Goal: Task Accomplishment & Management: Complete application form

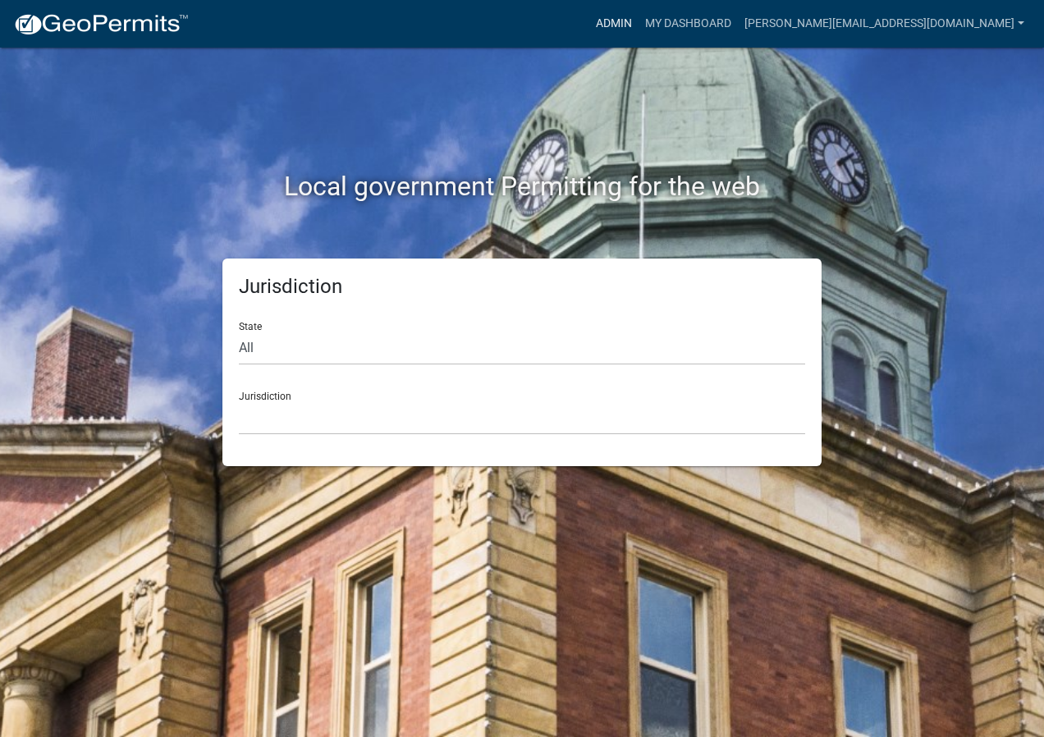
click at [638, 15] on link "Admin" at bounding box center [613, 23] width 49 height 31
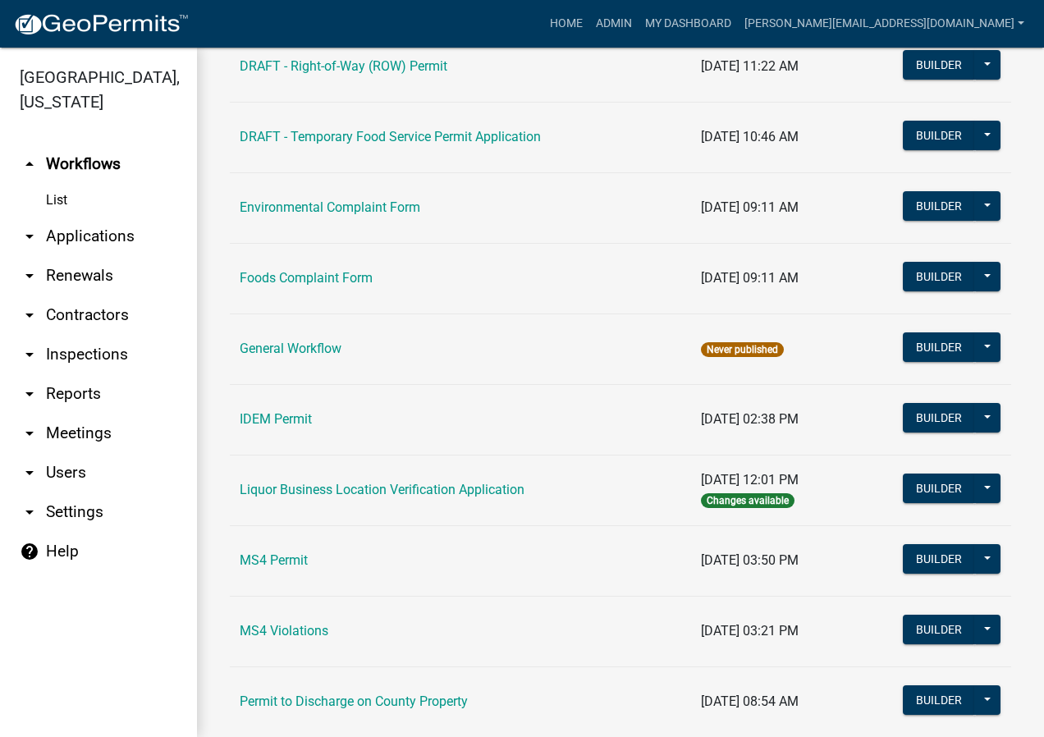
scroll to position [1067, 0]
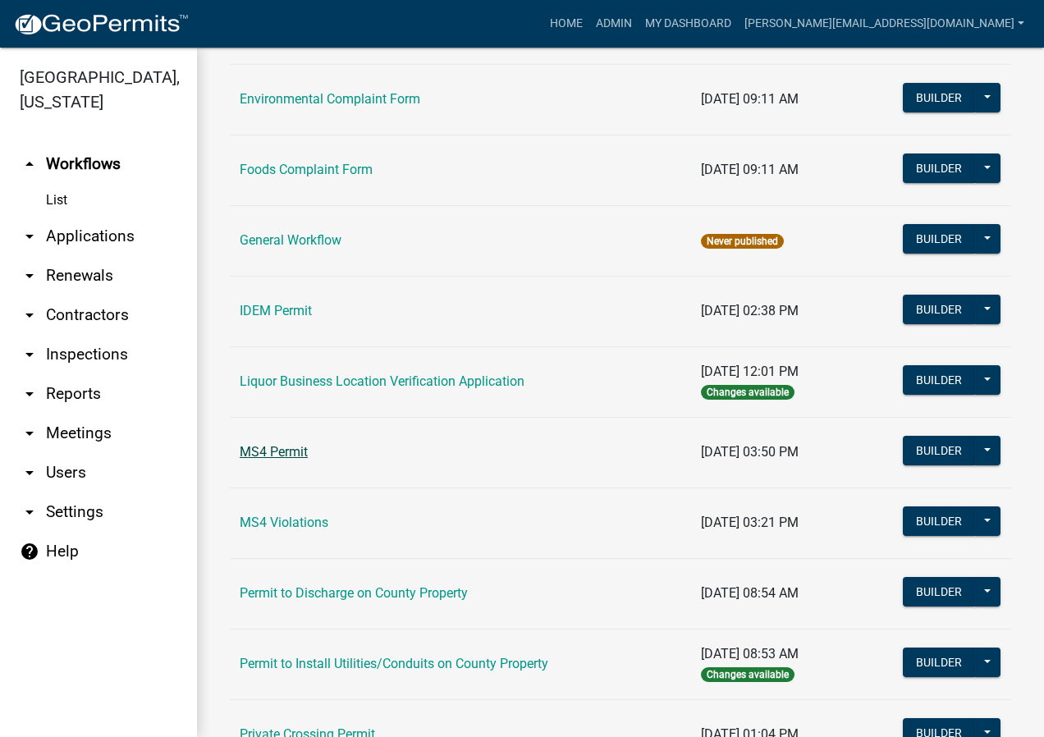
click at [292, 457] on link "MS4 Permit" at bounding box center [274, 452] width 68 height 16
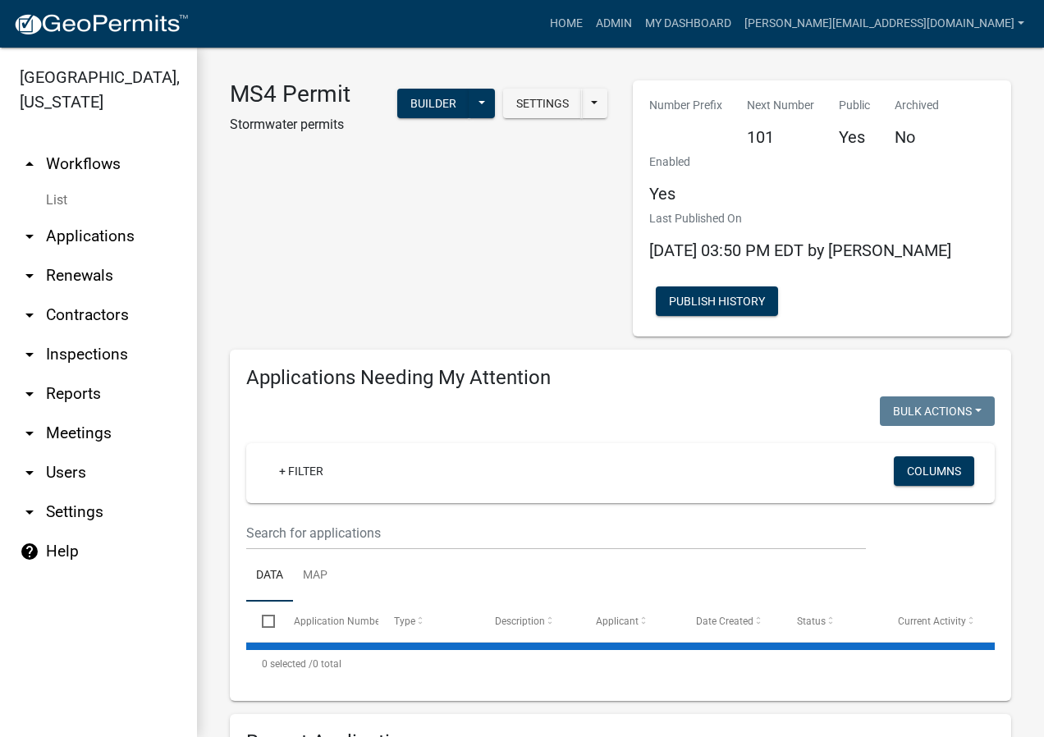
select select "2: 50"
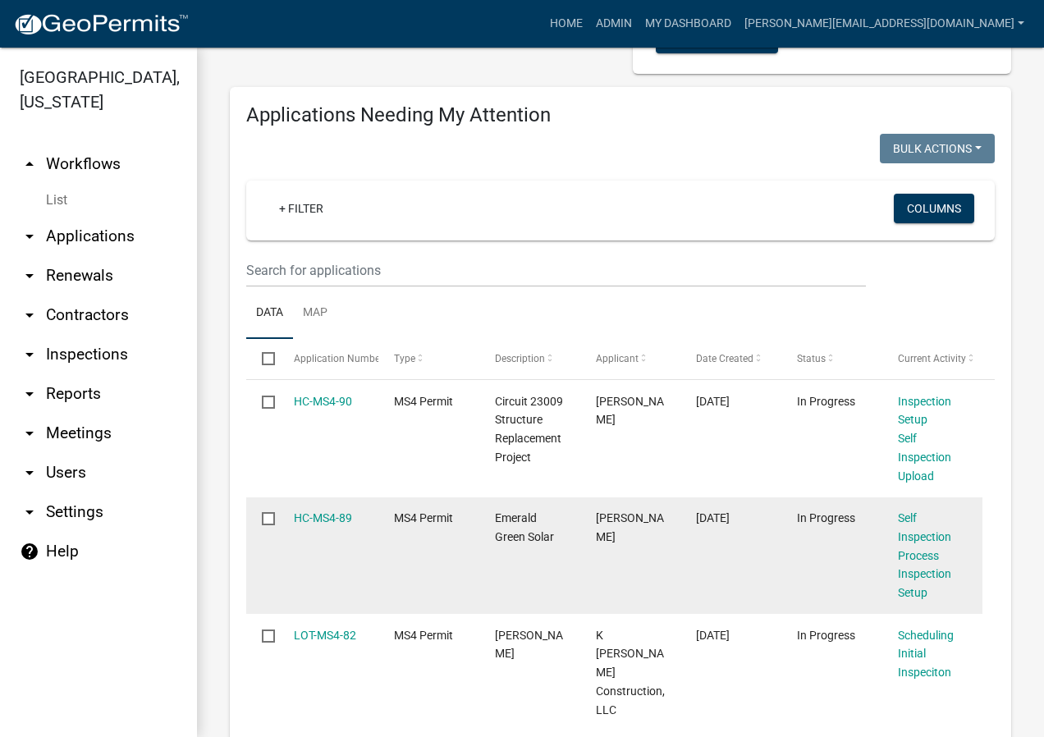
scroll to position [492, 0]
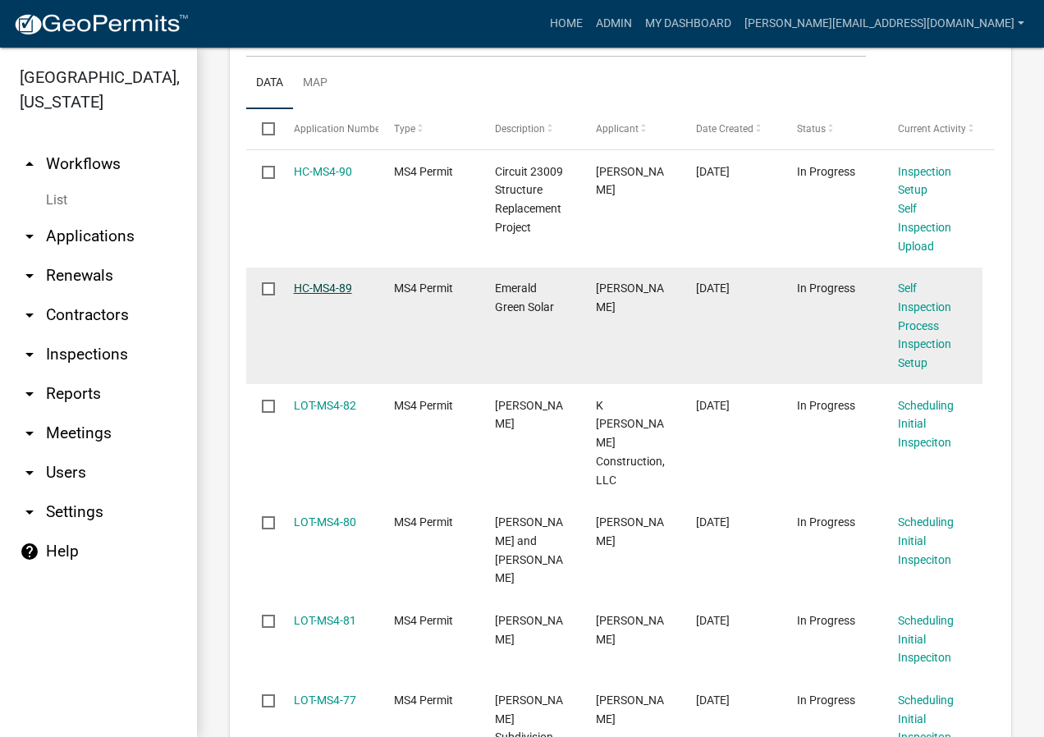
click at [339, 287] on link "HC-MS4-89" at bounding box center [323, 287] width 58 height 13
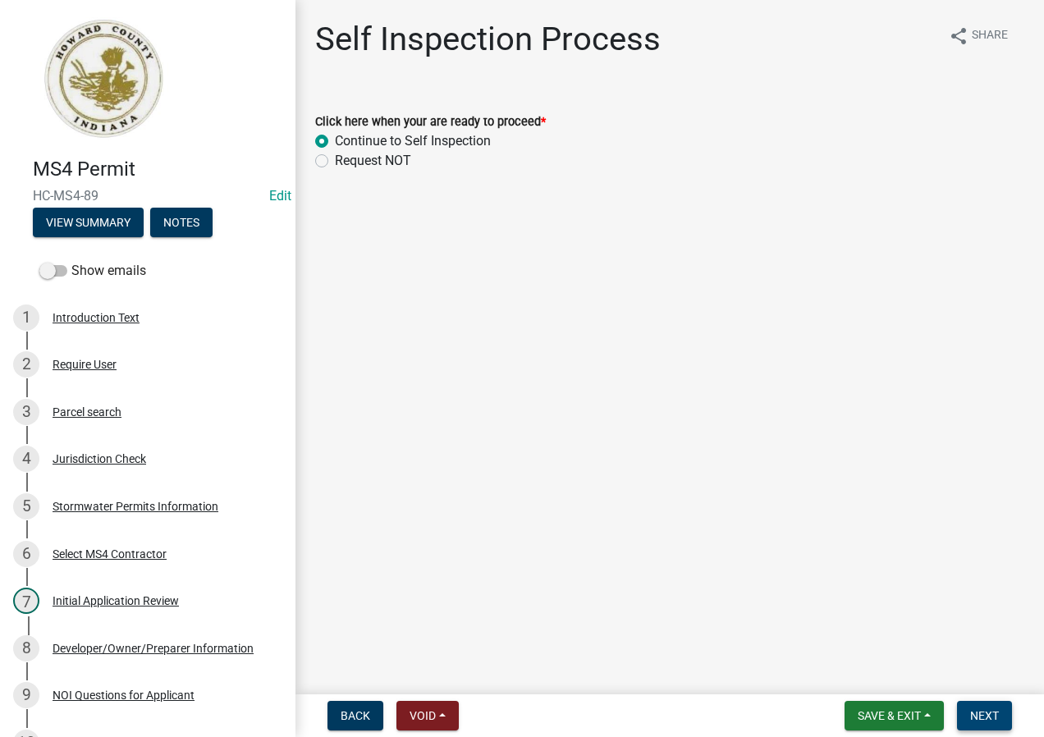
click at [987, 711] on span "Next" at bounding box center [984, 715] width 29 height 13
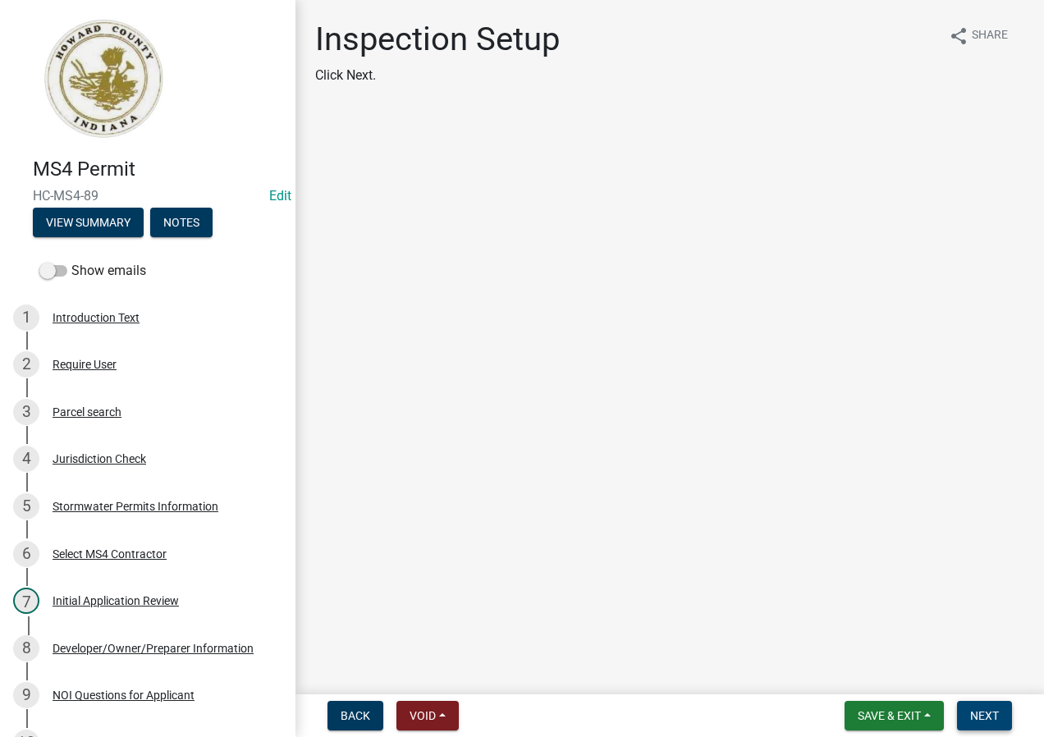
click at [983, 711] on span "Next" at bounding box center [984, 715] width 29 height 13
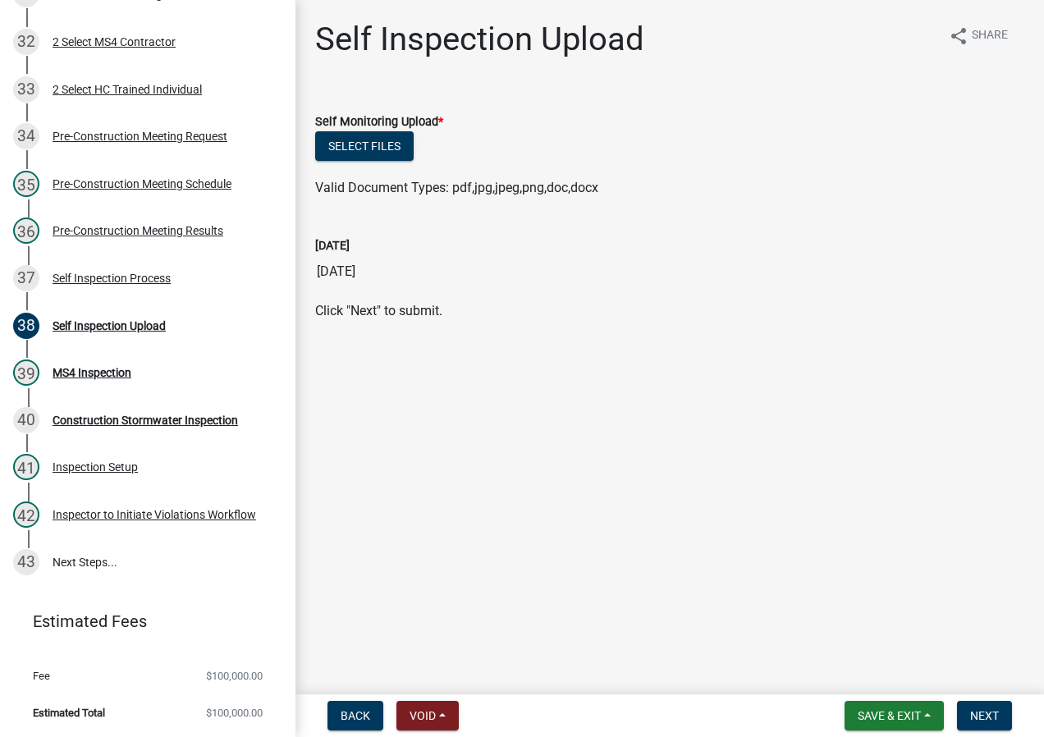
scroll to position [1741, 0]
click at [136, 372] on div "39 MS4 Inspection" at bounding box center [141, 372] width 256 height 26
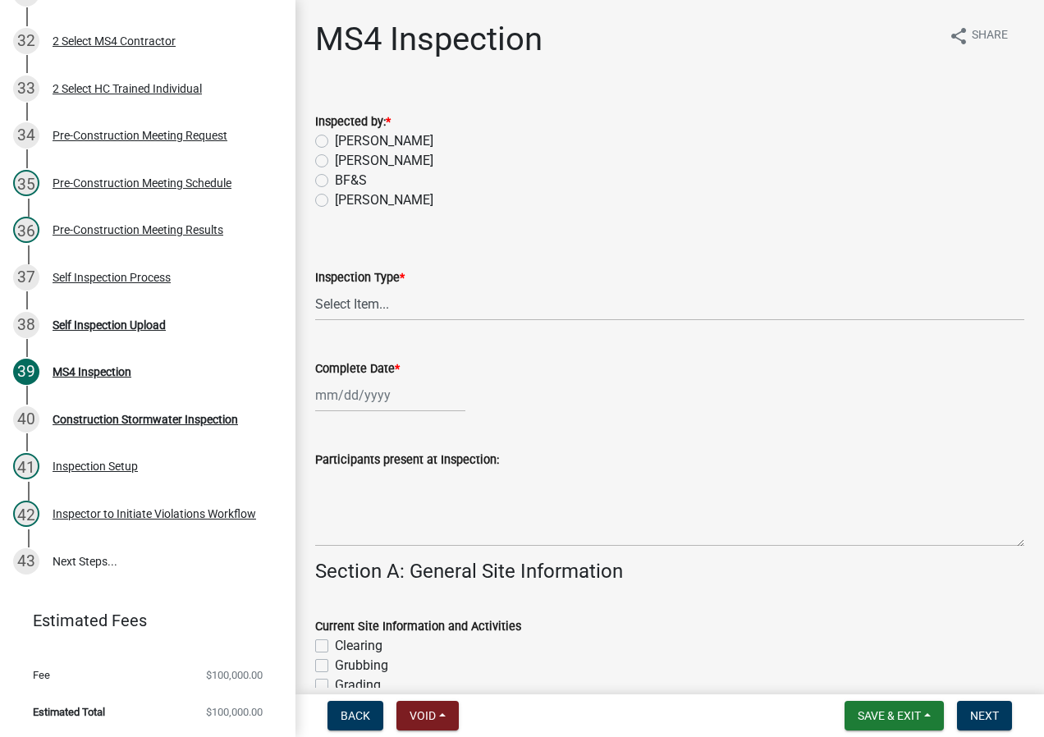
click at [335, 204] on label "[PERSON_NAME]" at bounding box center [384, 200] width 98 height 20
click at [335, 201] on input "[PERSON_NAME]" at bounding box center [340, 195] width 11 height 11
radio input "true"
click at [382, 295] on select "Select Item... Initial Routine Follow Up Complaint" at bounding box center [669, 304] width 709 height 34
click at [315, 287] on select "Select Item... Initial Routine Follow Up Complaint" at bounding box center [669, 304] width 709 height 34
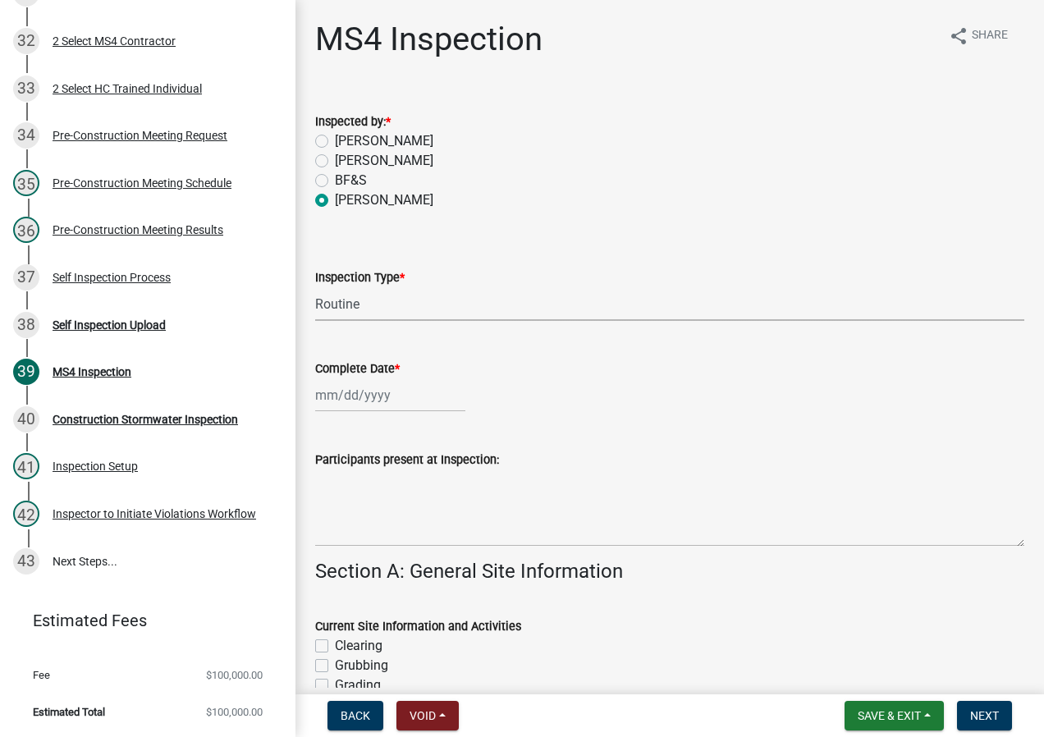
select select "6f2635a8-d74b-48ab-8be3-2798d1f6cb59"
select select "9"
select select "2025"
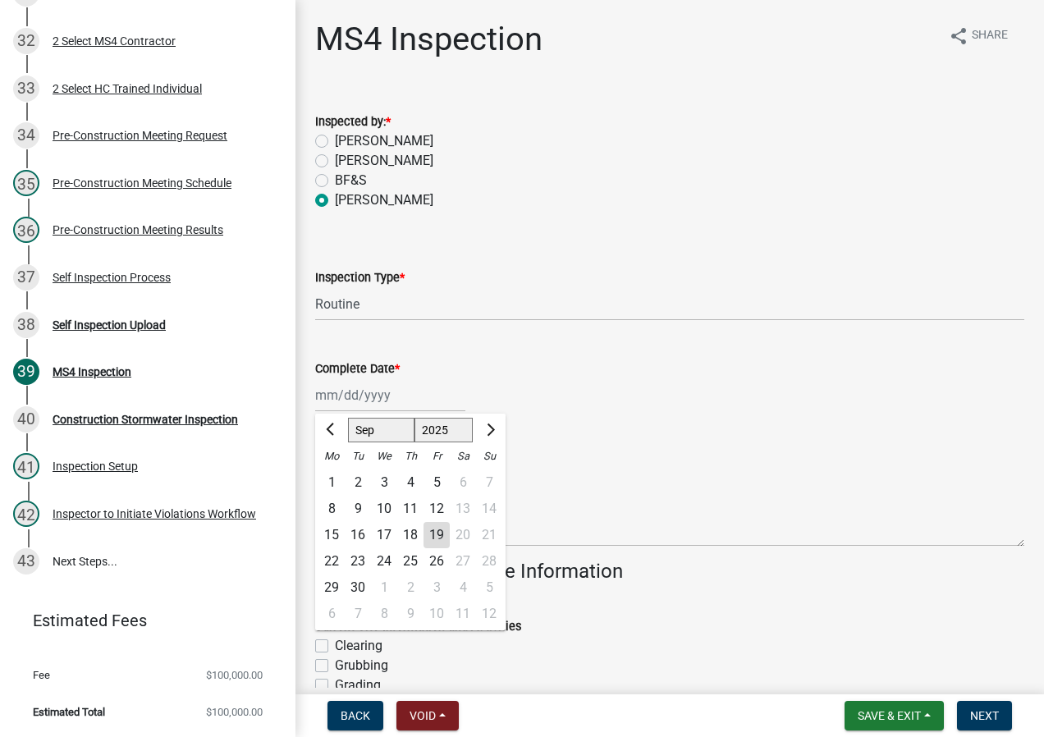
click at [383, 395] on div "[PERSON_NAME] Feb Mar Apr [PERSON_NAME][DATE] Oct Nov [DATE] 1526 1527 1528 152…" at bounding box center [390, 395] width 150 height 34
click at [415, 526] on div "18" at bounding box center [410, 535] width 26 height 26
type input "[DATE]"
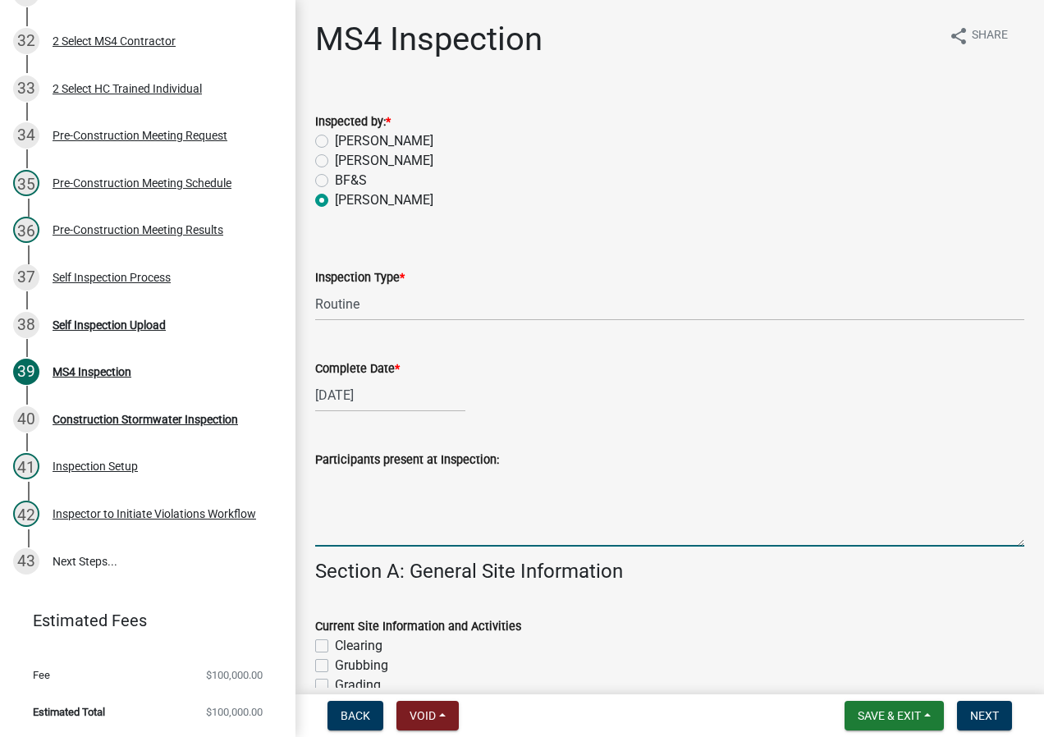
click at [415, 496] on textarea "Participants present at Inspection:" at bounding box center [669, 507] width 709 height 77
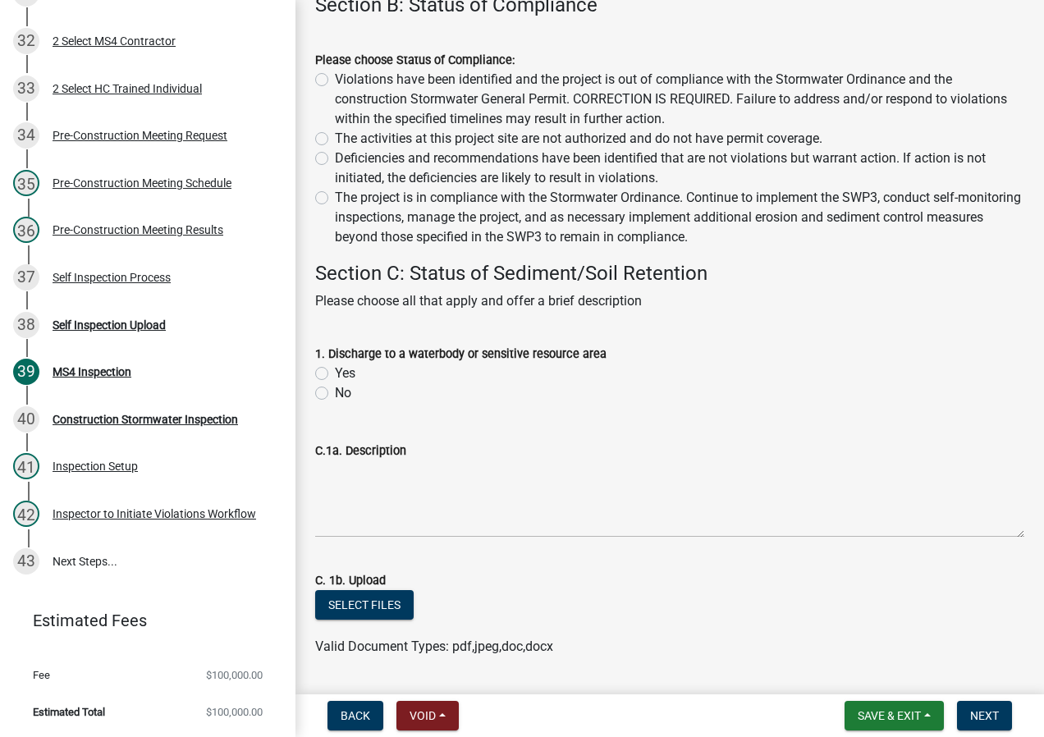
scroll to position [1231, 0]
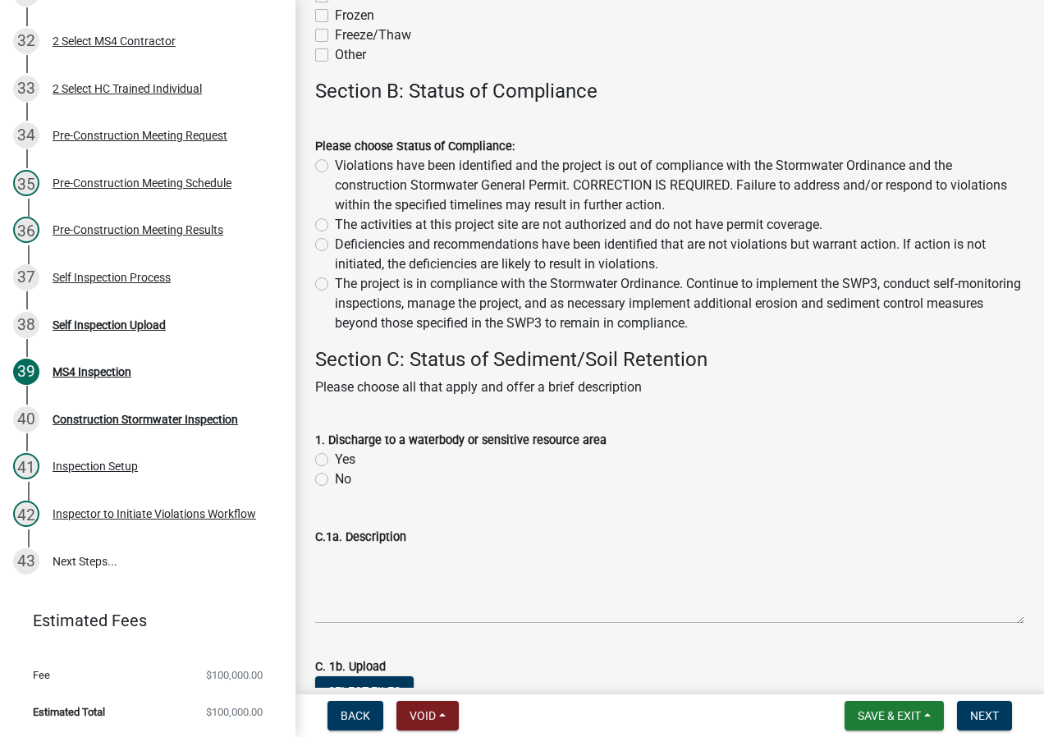
click at [369, 166] on label "Violations have been identified and the project is out of compliance with the S…" at bounding box center [679, 185] width 689 height 59
click at [345, 166] on input "Violations have been identified and the project is out of compliance with the S…" at bounding box center [340, 161] width 11 height 11
radio input "true"
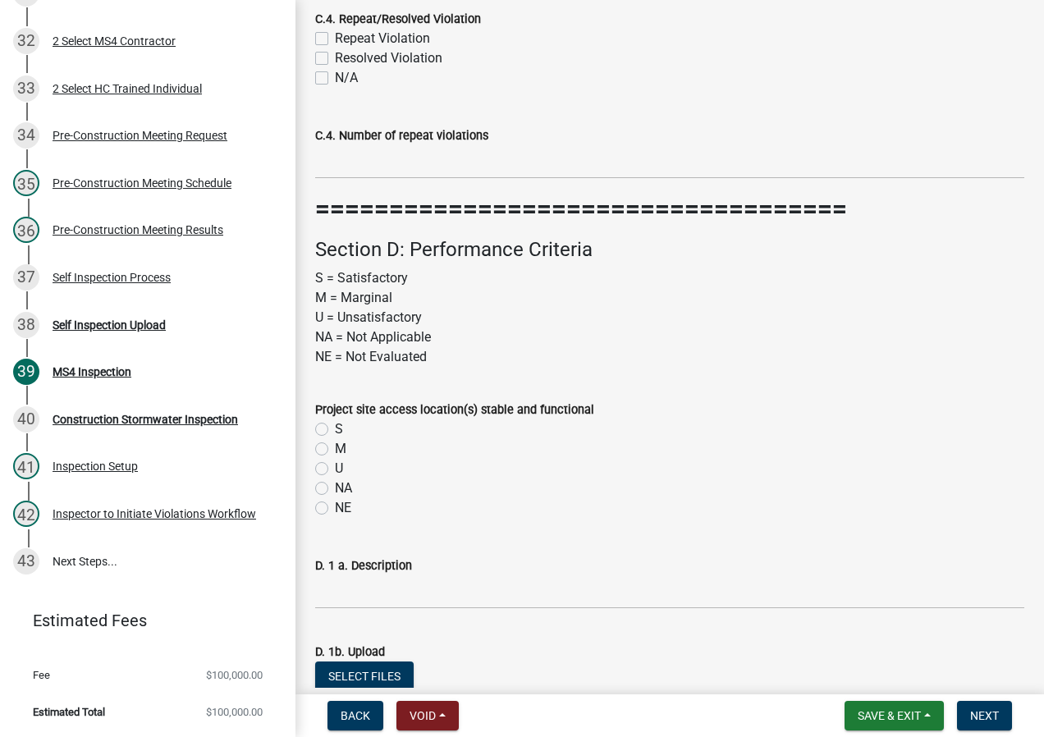
scroll to position [3774, 0]
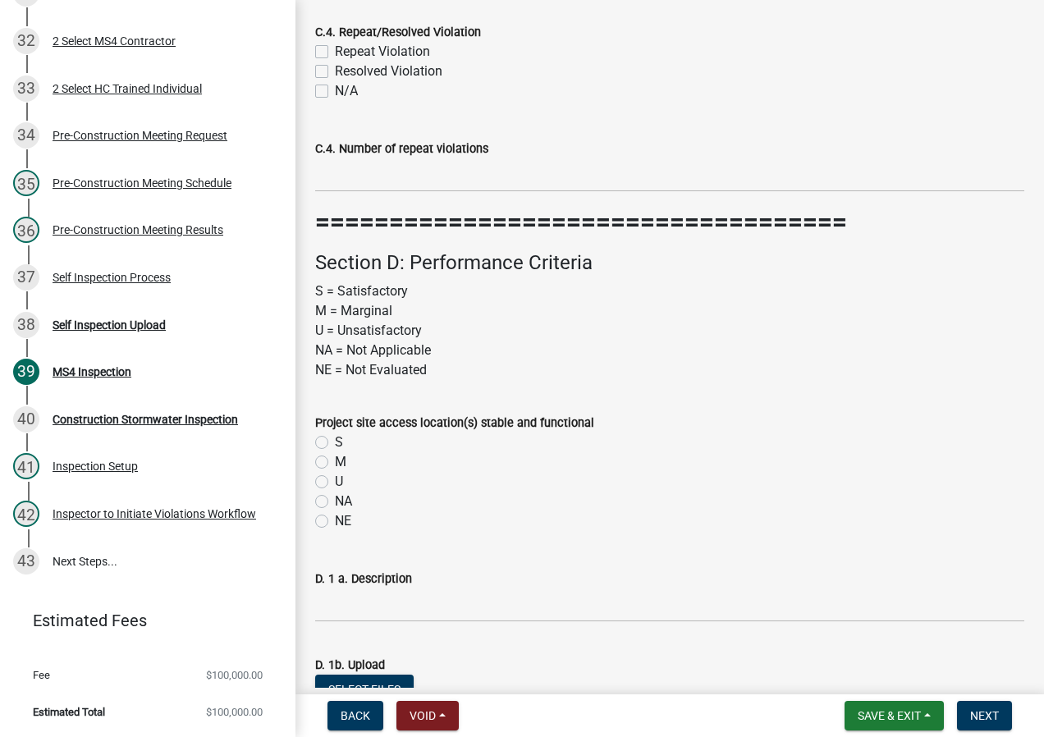
click at [335, 482] on label "U" at bounding box center [339, 482] width 8 height 20
click at [335, 482] on input "U" at bounding box center [340, 477] width 11 height 11
radio input "true"
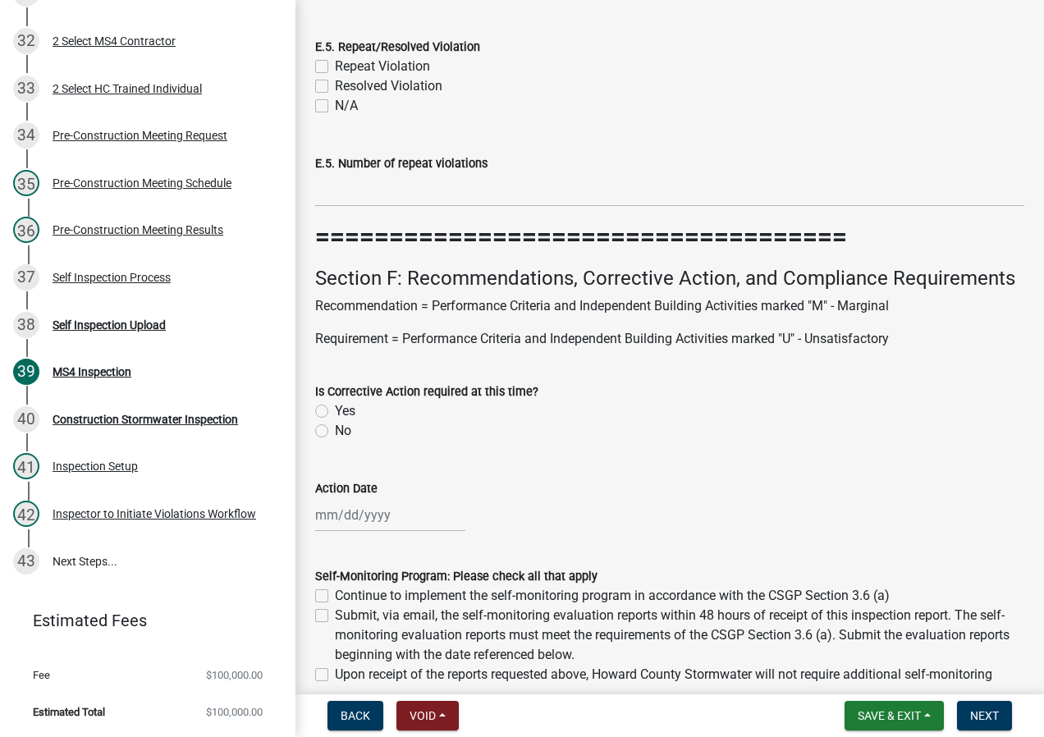
scroll to position [11951, 0]
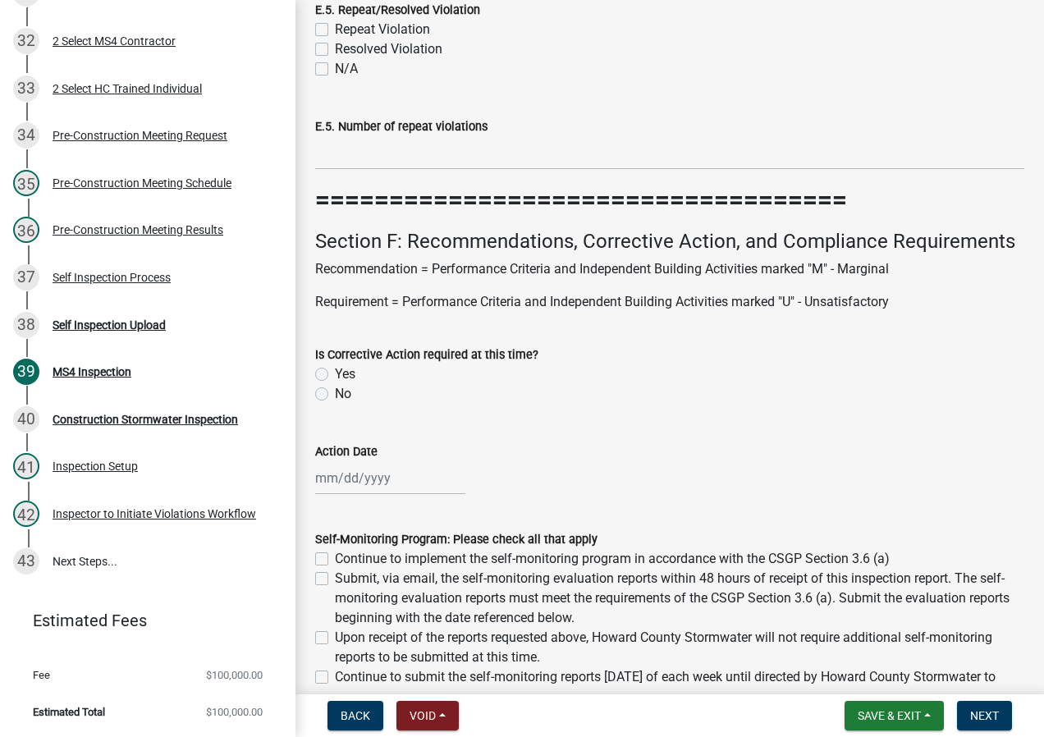
click at [335, 378] on label "Yes" at bounding box center [345, 374] width 21 height 20
click at [335, 375] on input "Yes" at bounding box center [340, 369] width 11 height 11
radio input "true"
click at [364, 488] on div at bounding box center [390, 478] width 150 height 34
select select "9"
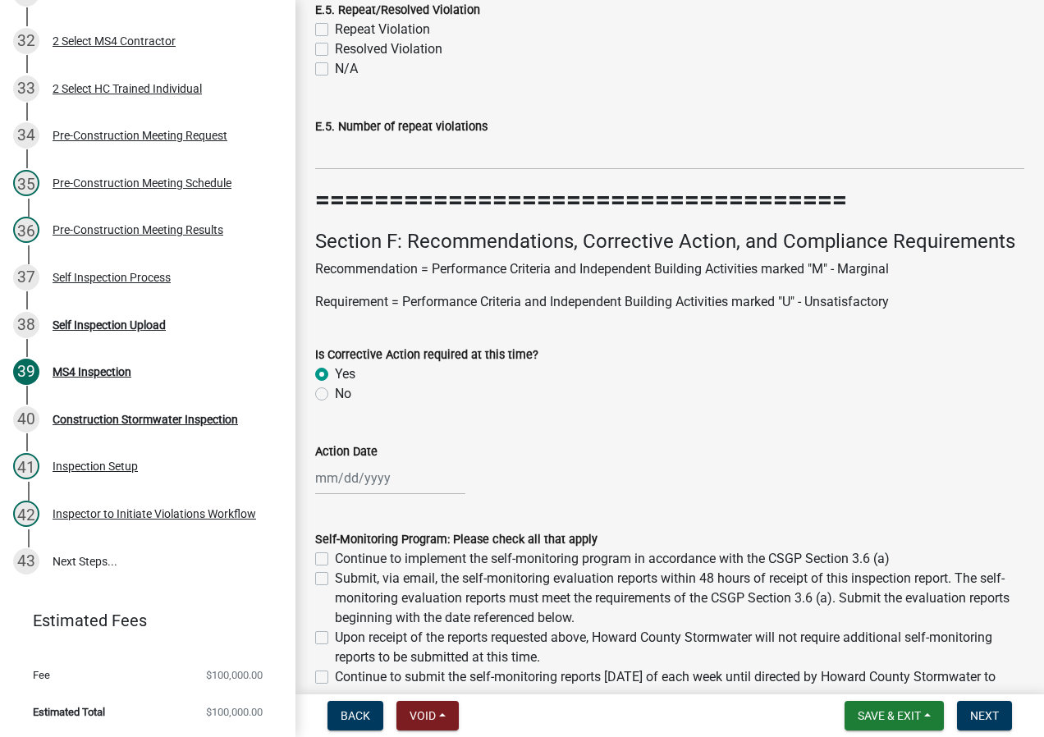
select select "2025"
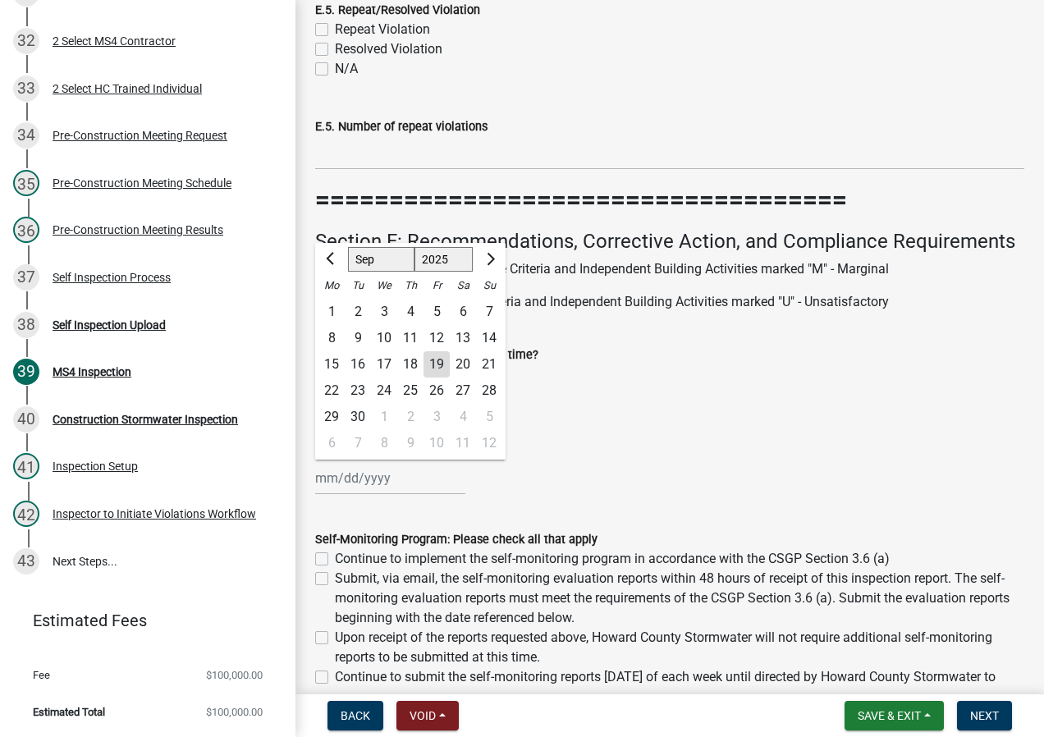
click at [438, 391] on div "26" at bounding box center [436, 390] width 26 height 26
type input "[DATE]"
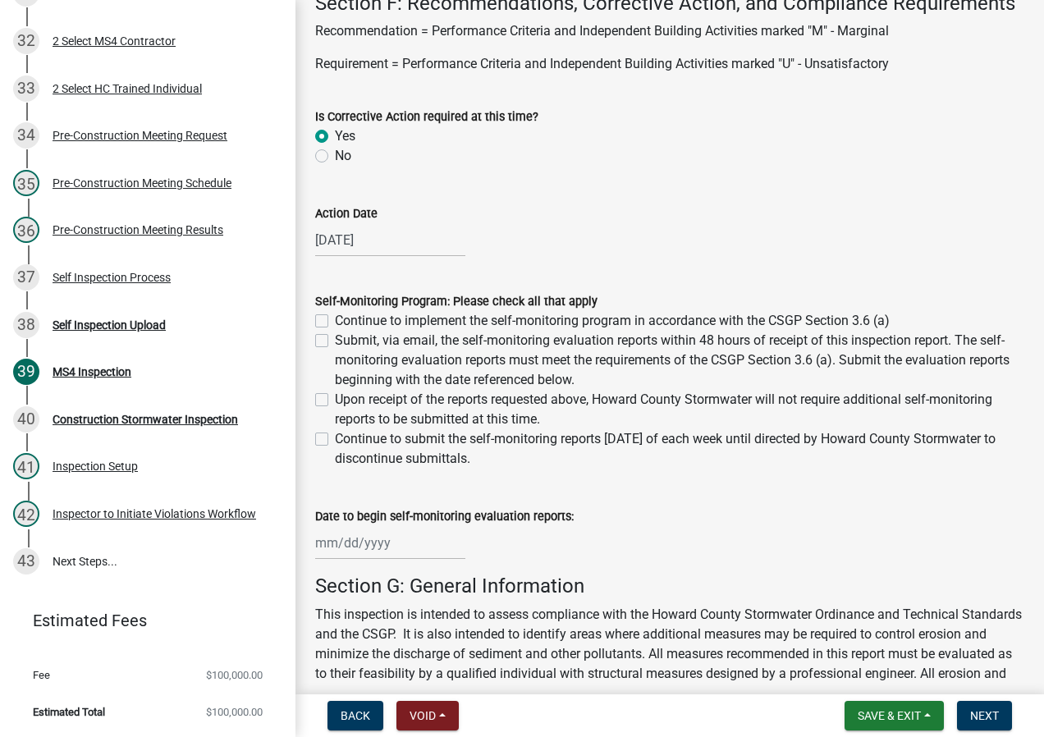
scroll to position [12279, 0]
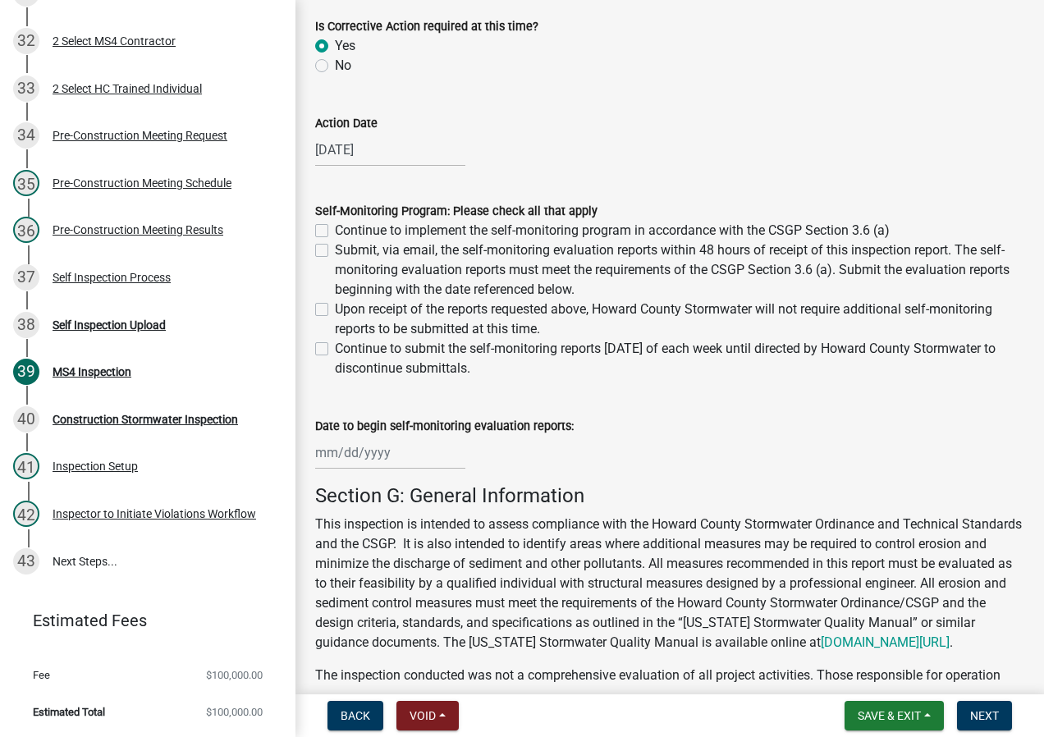
click at [335, 231] on label "Continue to implement the self-monitoring program in accordance with the CSGP S…" at bounding box center [612, 231] width 555 height 20
click at [335, 231] on input "Continue to implement the self-monitoring program in accordance with the CSGP S…" at bounding box center [340, 226] width 11 height 11
checkbox input "true"
checkbox input "false"
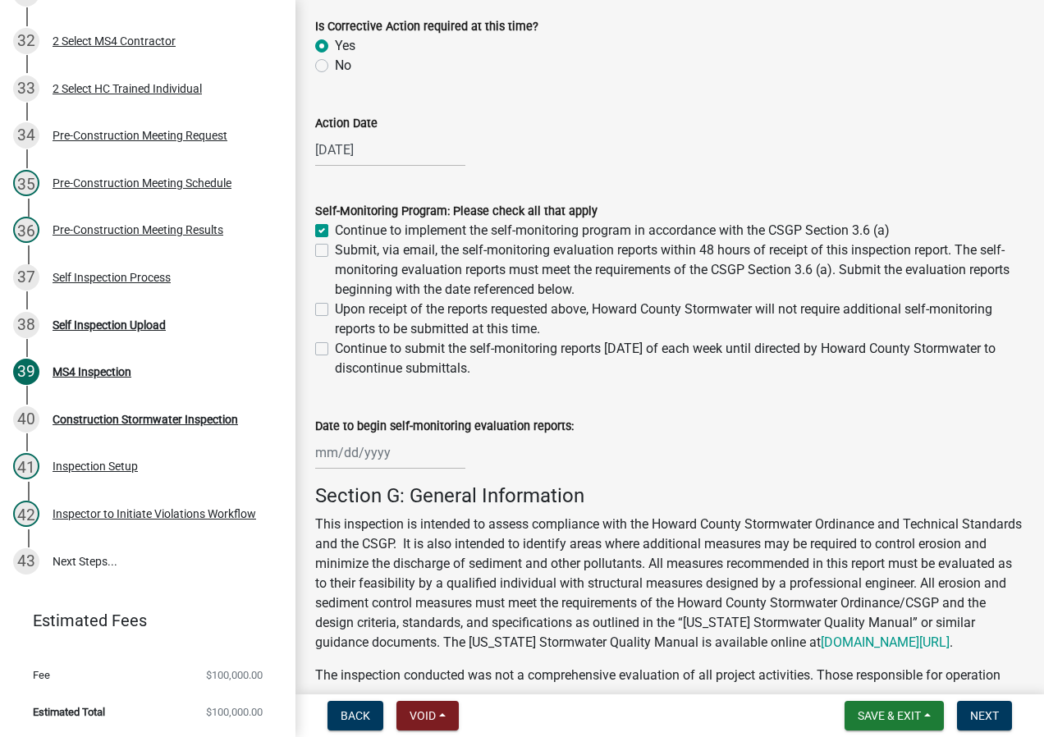
checkbox input "false"
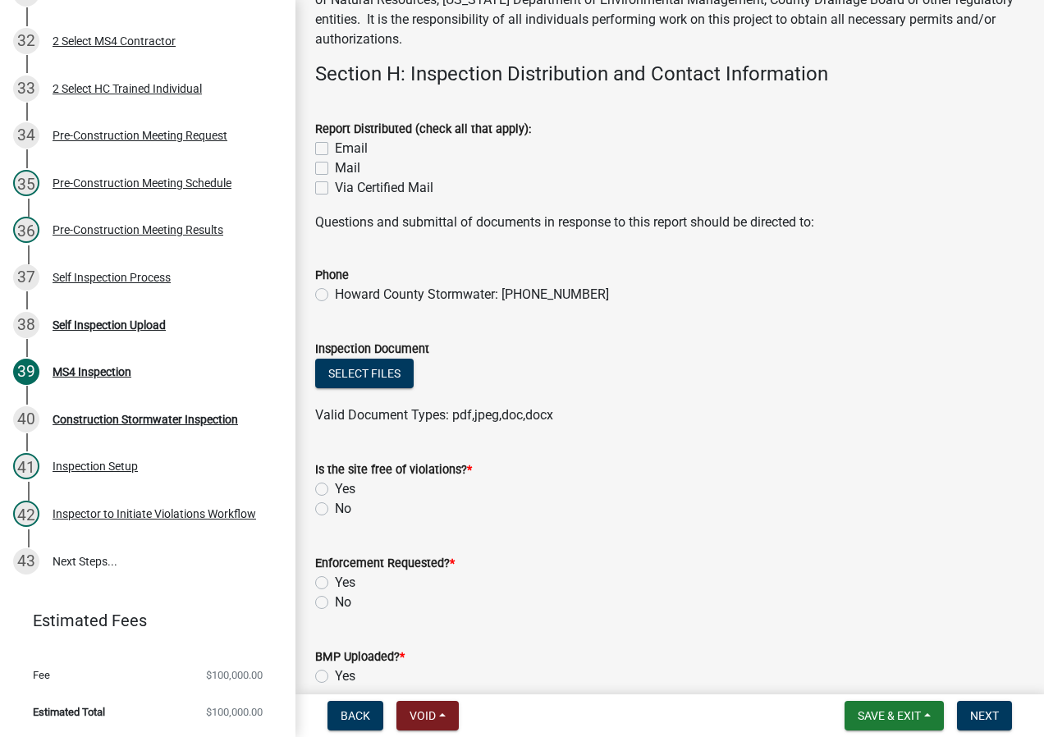
scroll to position [13100, 0]
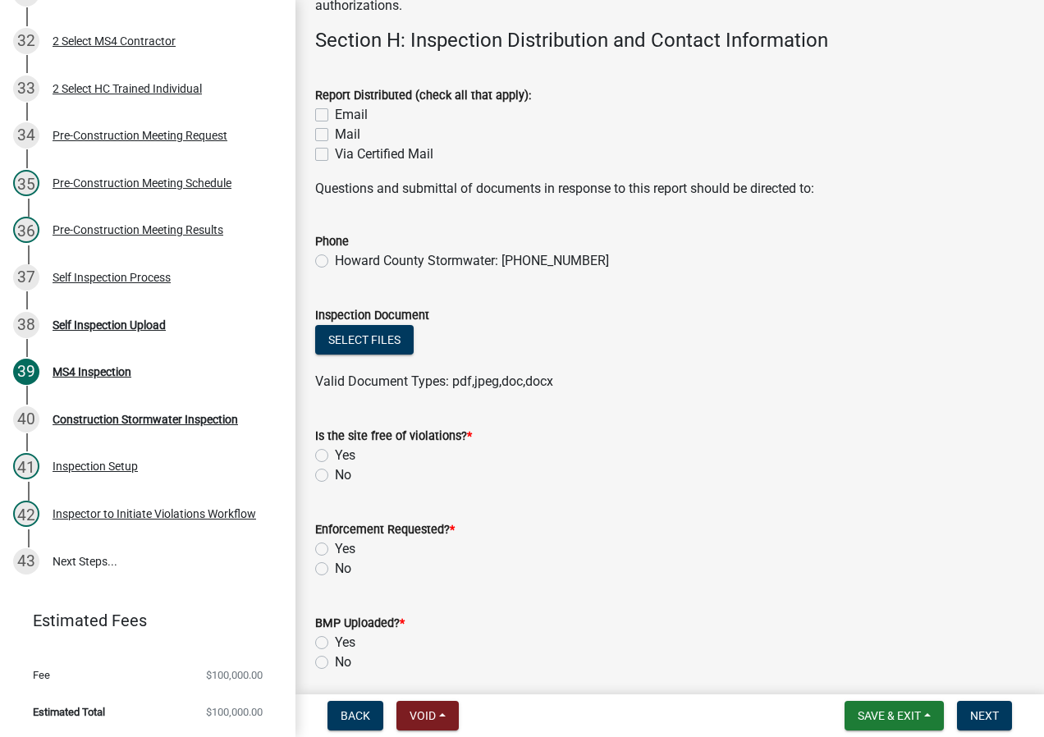
click at [335, 125] on label "Email" at bounding box center [351, 115] width 33 height 20
click at [335, 116] on input "Email" at bounding box center [340, 110] width 11 height 11
checkbox input "true"
checkbox input "false"
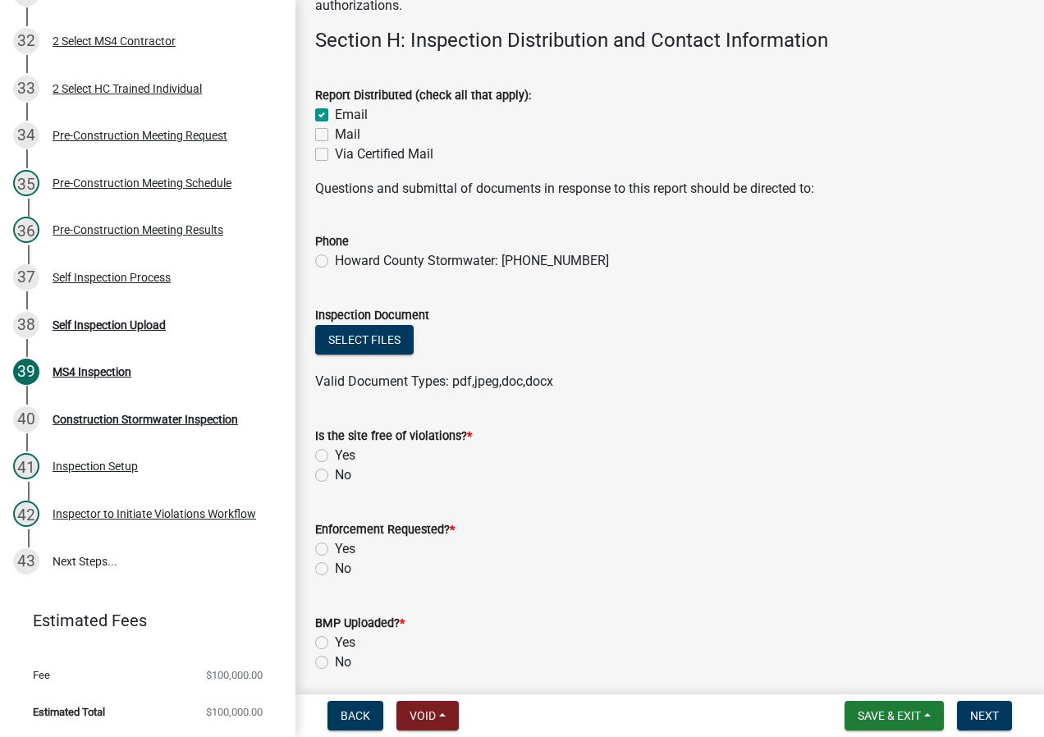
click at [335, 271] on label "Howard County Stormwater: [PHONE_NUMBER]" at bounding box center [472, 261] width 274 height 20
click at [335, 262] on input "Howard County Stormwater: [PHONE_NUMBER]" at bounding box center [340, 256] width 11 height 11
radio input "true"
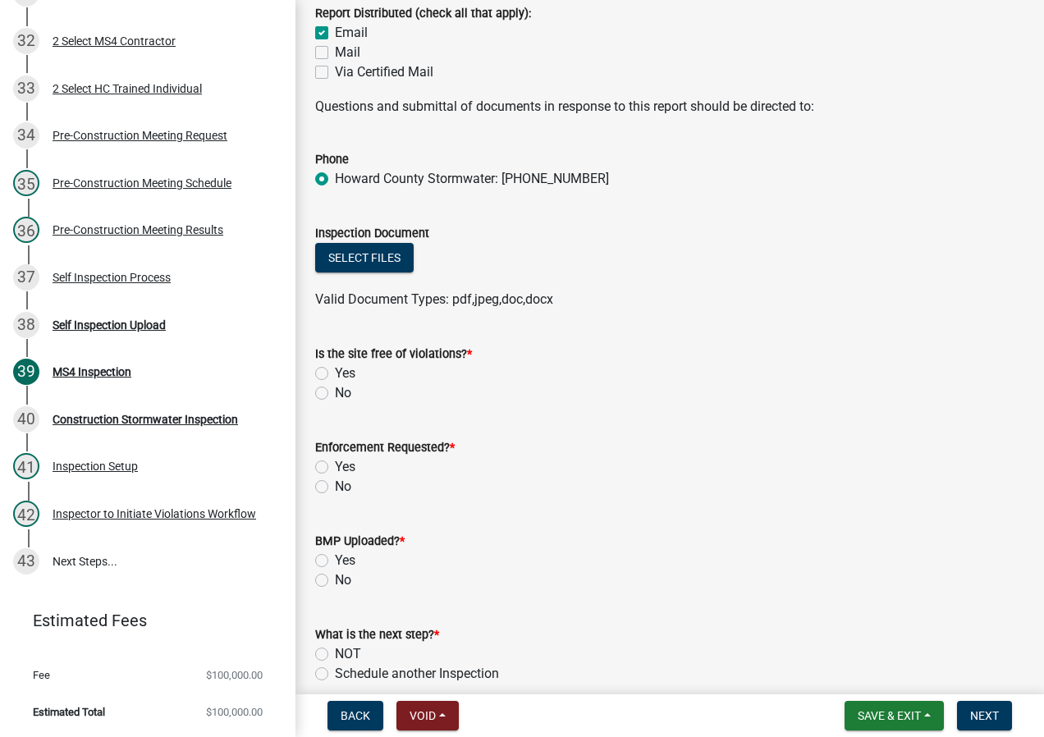
click at [335, 403] on label "No" at bounding box center [343, 393] width 16 height 20
click at [335, 394] on input "No" at bounding box center [340, 388] width 11 height 11
radio input "true"
click at [335, 496] on label "No" at bounding box center [343, 487] width 16 height 20
click at [335, 487] on input "No" at bounding box center [340, 482] width 11 height 11
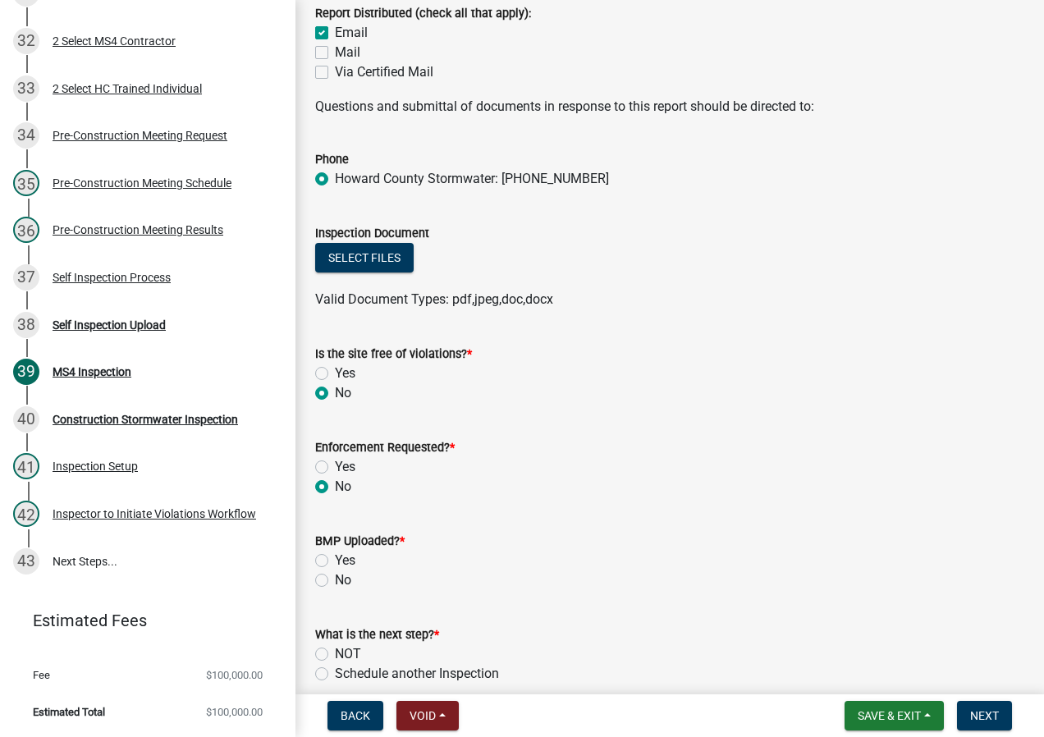
radio input "true"
click at [335, 590] on label "No" at bounding box center [343, 580] width 16 height 20
click at [335, 581] on input "No" at bounding box center [340, 575] width 11 height 11
radio input "true"
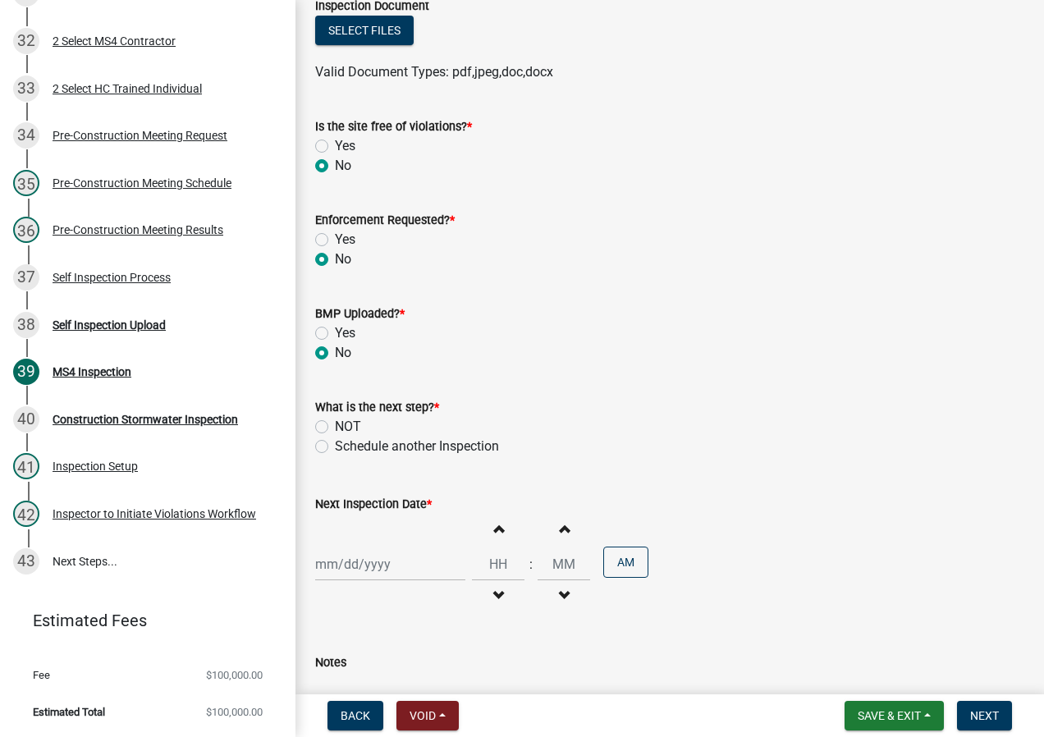
scroll to position [13428, 0]
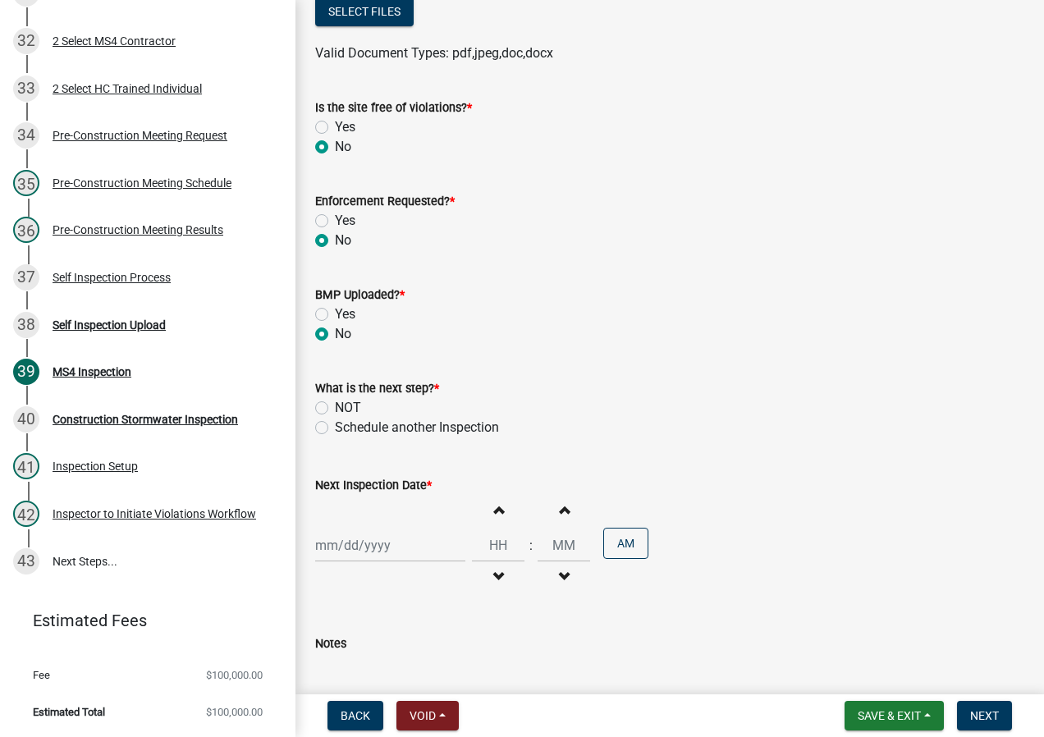
click at [335, 437] on label "Schedule another Inspection" at bounding box center [417, 428] width 164 height 20
click at [335, 428] on input "Schedule another Inspection" at bounding box center [340, 423] width 11 height 11
radio input "true"
select select "9"
select select "2025"
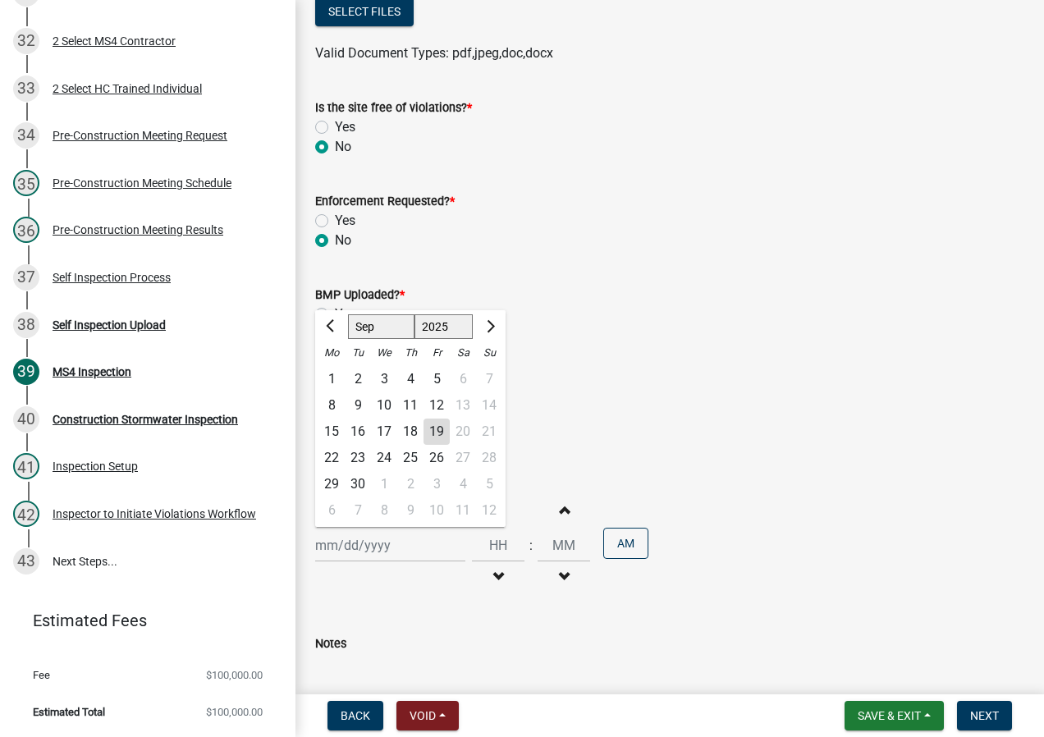
click at [386, 562] on div "[PERSON_NAME] Feb Mar Apr [PERSON_NAME][DATE] Oct Nov [DATE] 1526 1527 1528 152…" at bounding box center [390, 545] width 150 height 34
click at [357, 471] on div "23" at bounding box center [358, 458] width 26 height 26
type input "[DATE]"
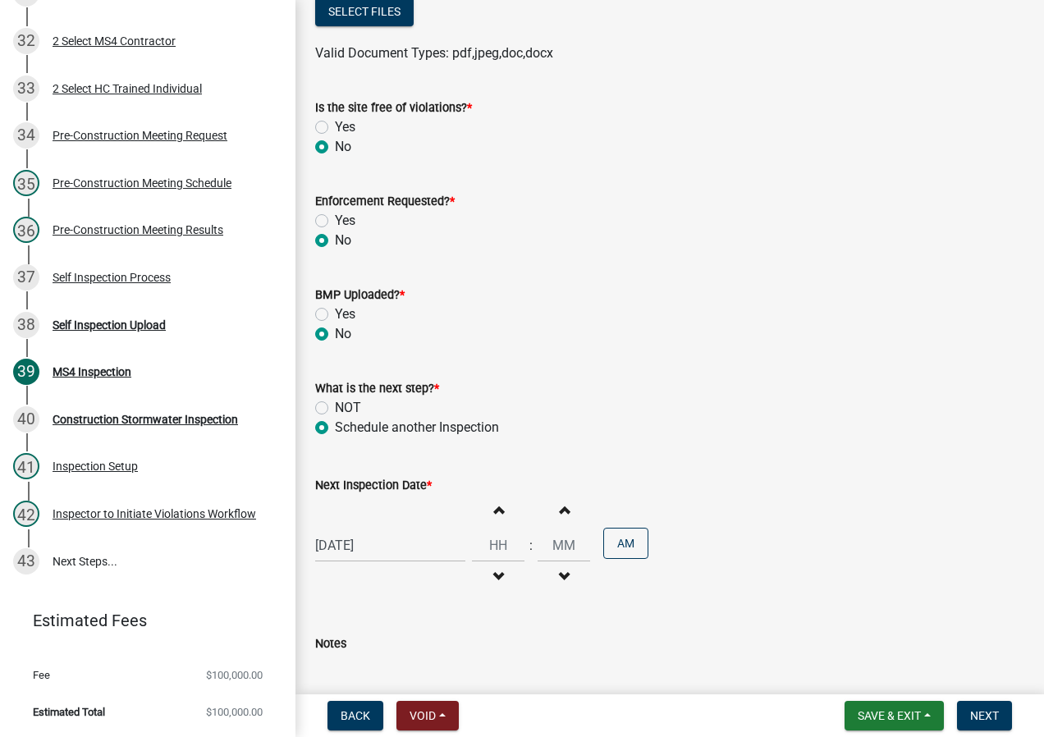
click at [397, 557] on div "[DATE]" at bounding box center [390, 545] width 150 height 34
select select "9"
select select "2025"
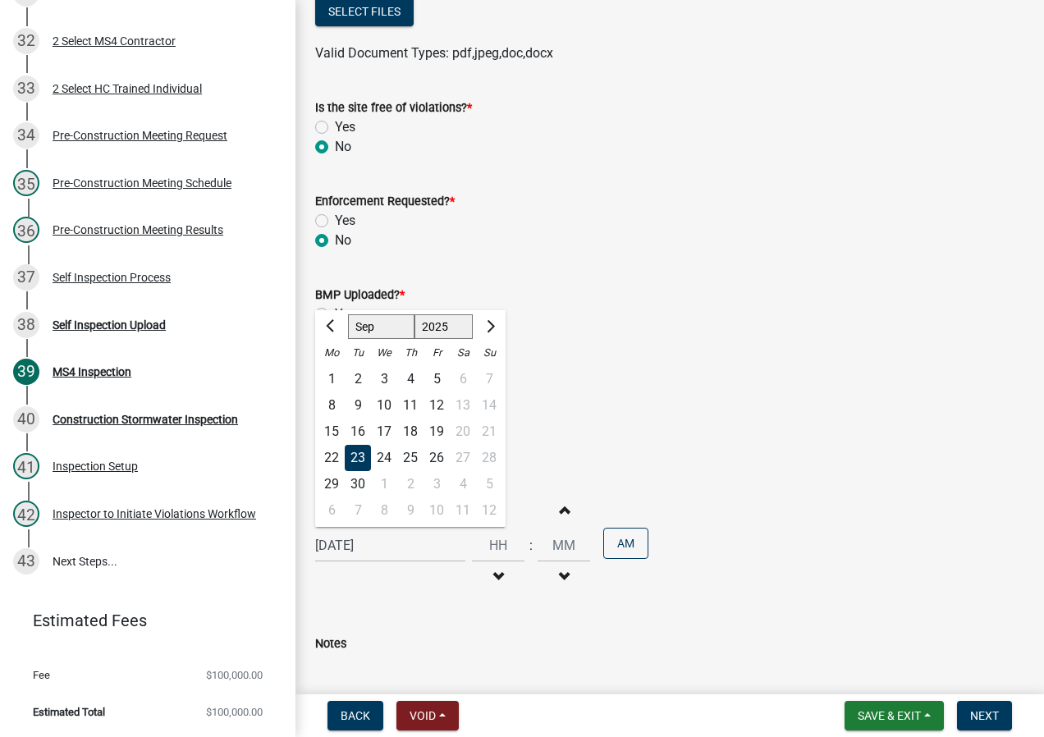
click at [380, 471] on div "24" at bounding box center [384, 458] width 26 height 26
type input "[DATE]"
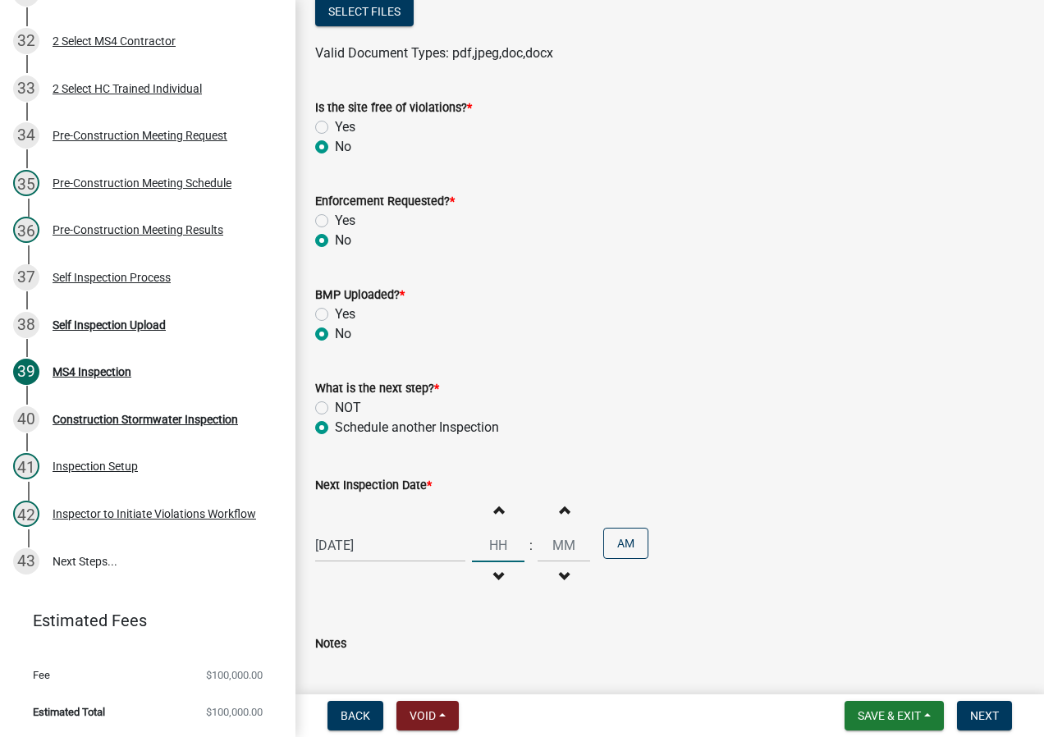
click at [503, 562] on input "Hours" at bounding box center [498, 545] width 53 height 34
type input "09"
type input "00"
click at [692, 489] on div "Next Inspection Date * [DATE] Increment hours 09 Decrement hours : Increment mi…" at bounding box center [669, 524] width 709 height 144
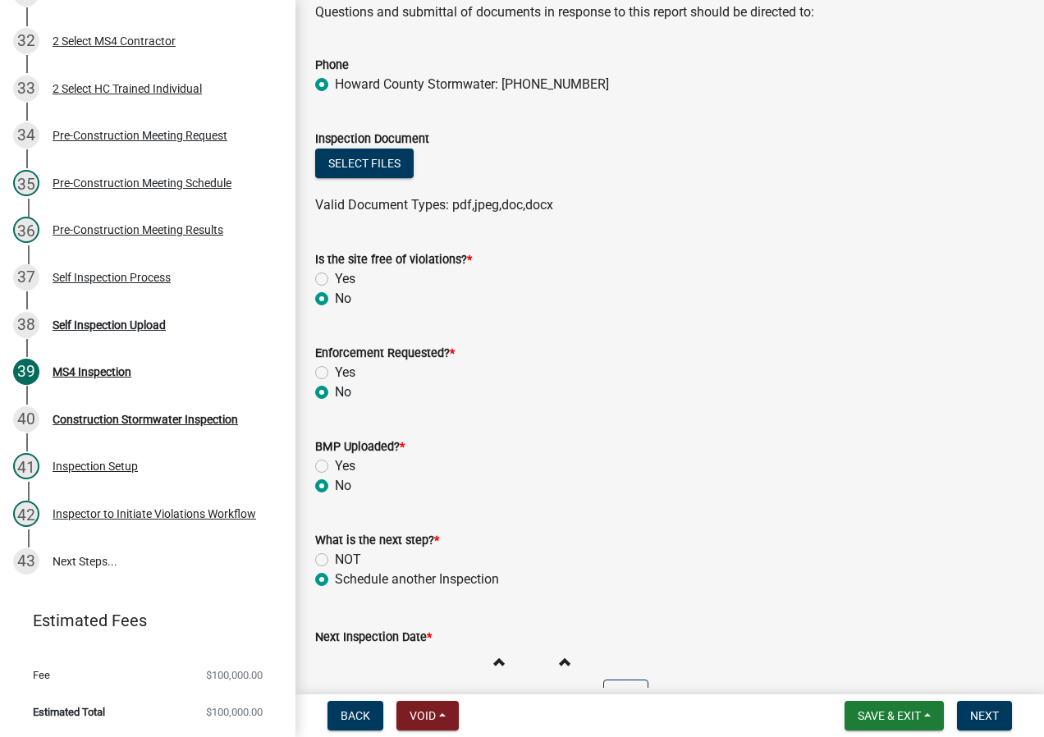
scroll to position [13264, 0]
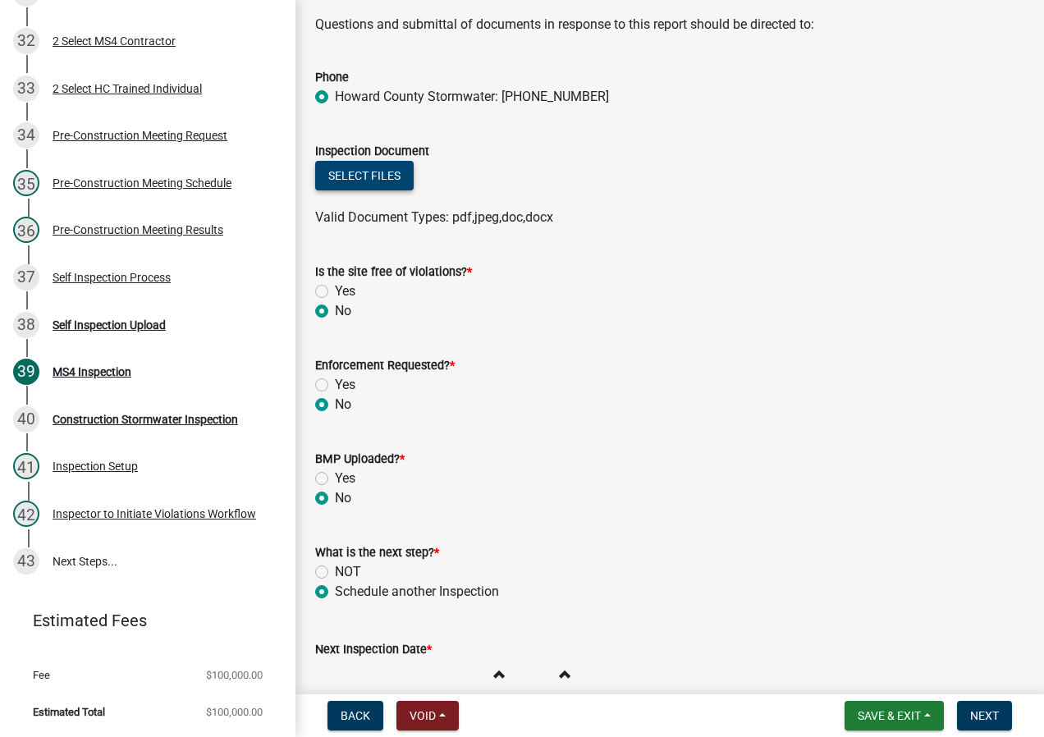
click at [347, 190] on button "Select files" at bounding box center [364, 176] width 98 height 30
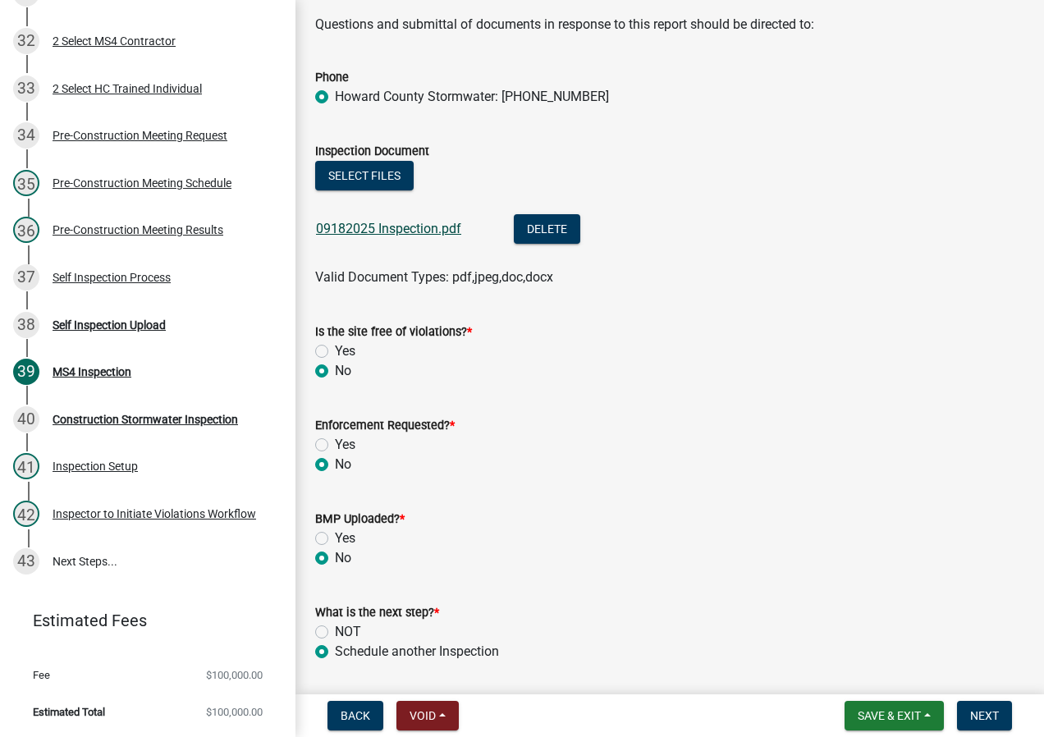
click at [410, 236] on link "09182025 Inspection.pdf" at bounding box center [388, 229] width 145 height 16
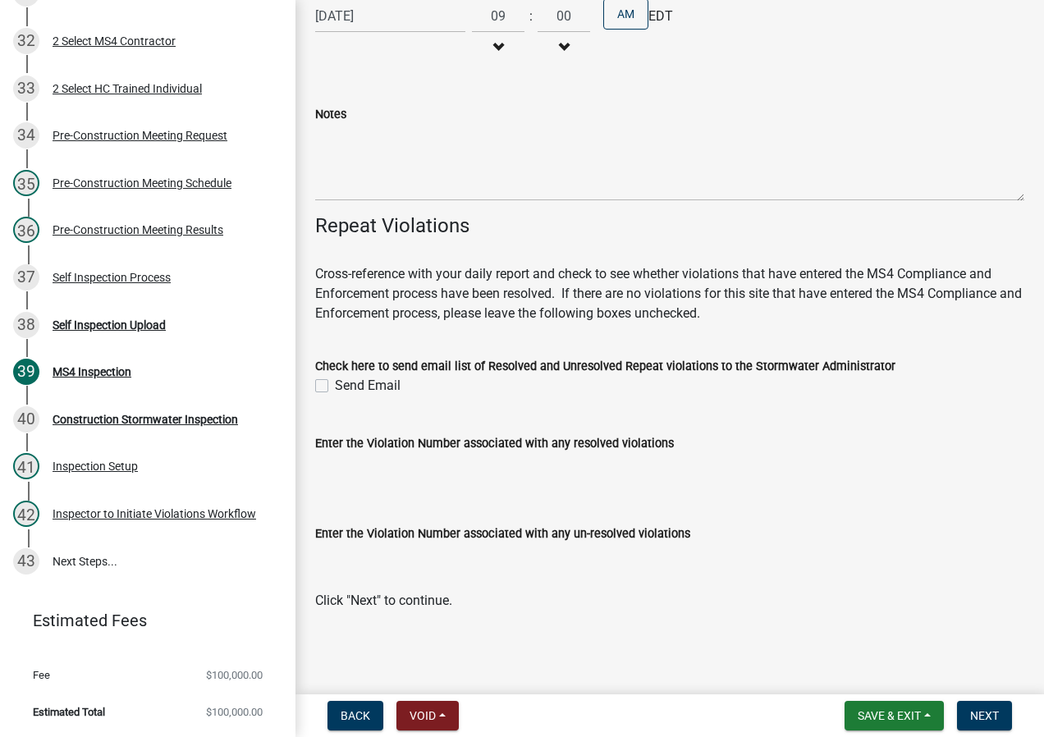
scroll to position [14037, 0]
click at [994, 712] on span "Next" at bounding box center [984, 715] width 29 height 13
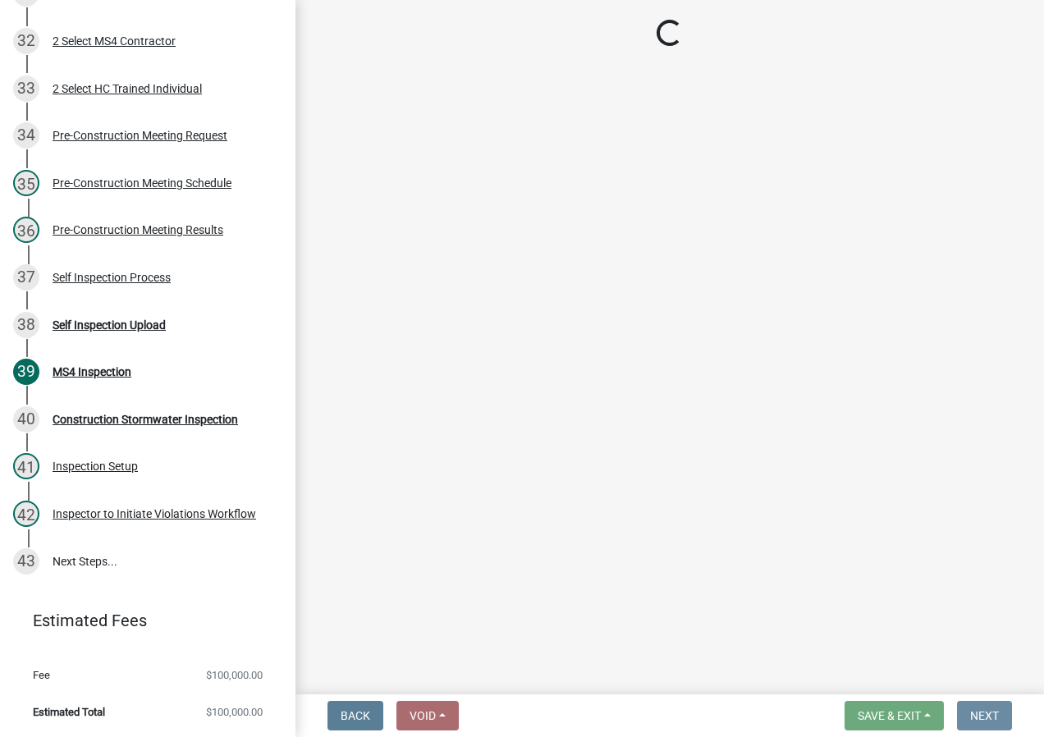
scroll to position [0, 0]
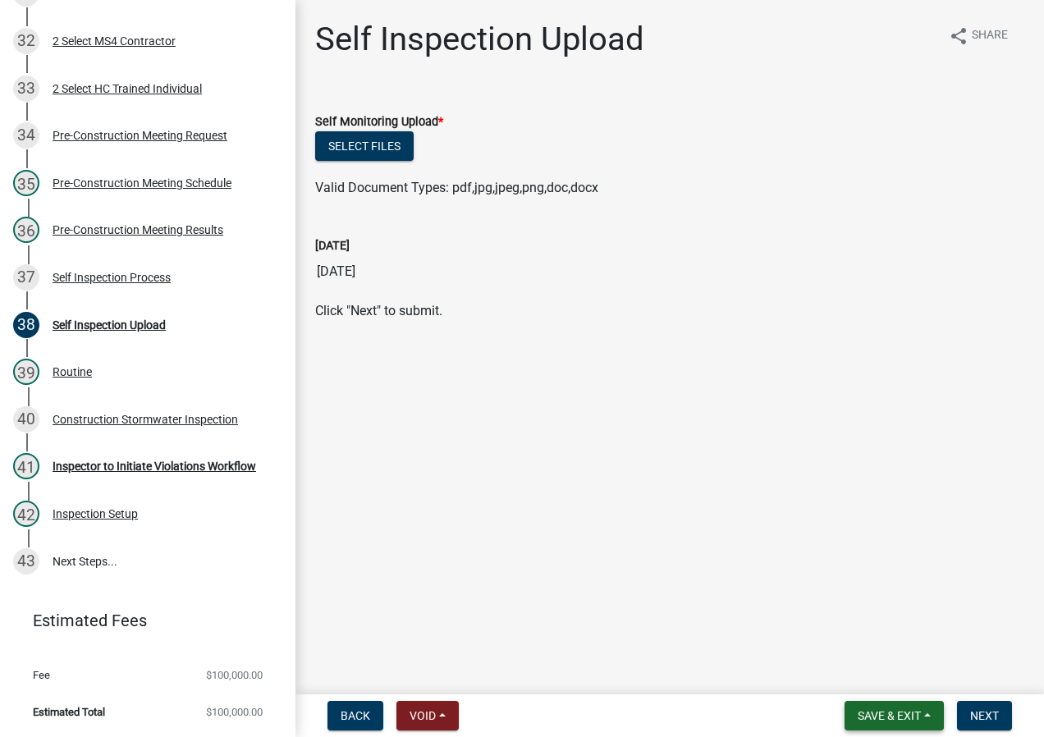
click at [925, 715] on button "Save & Exit" at bounding box center [893, 716] width 99 height 30
click at [881, 674] on button "Save & Exit" at bounding box center [877, 672] width 131 height 39
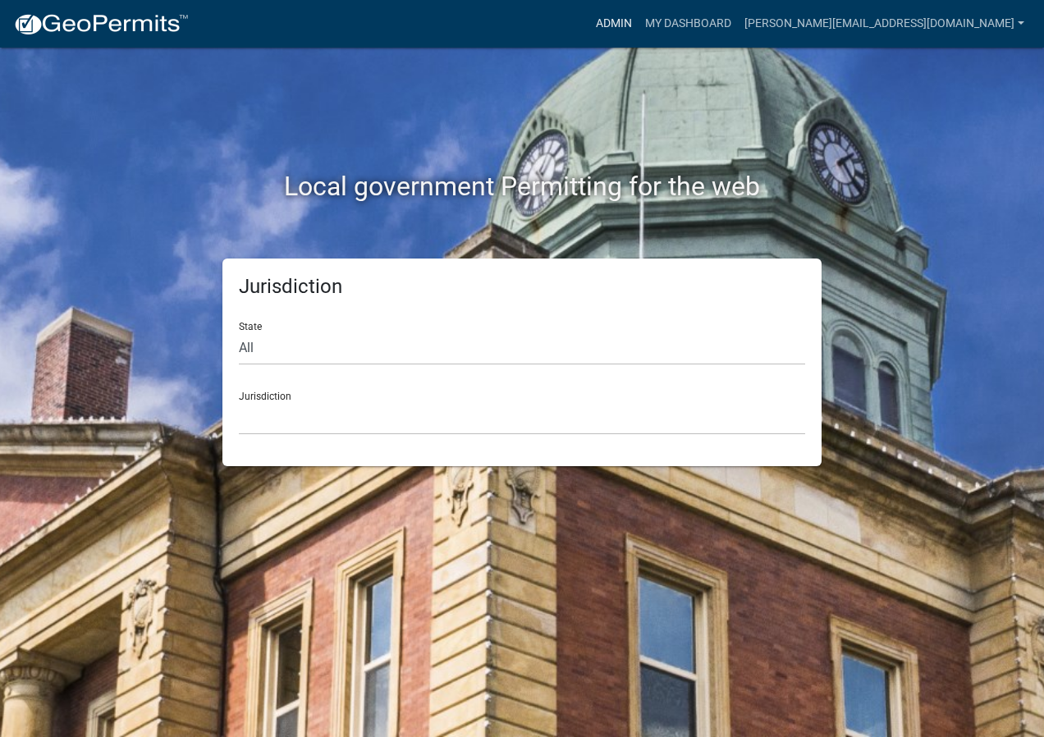
click at [638, 23] on link "Admin" at bounding box center [613, 23] width 49 height 31
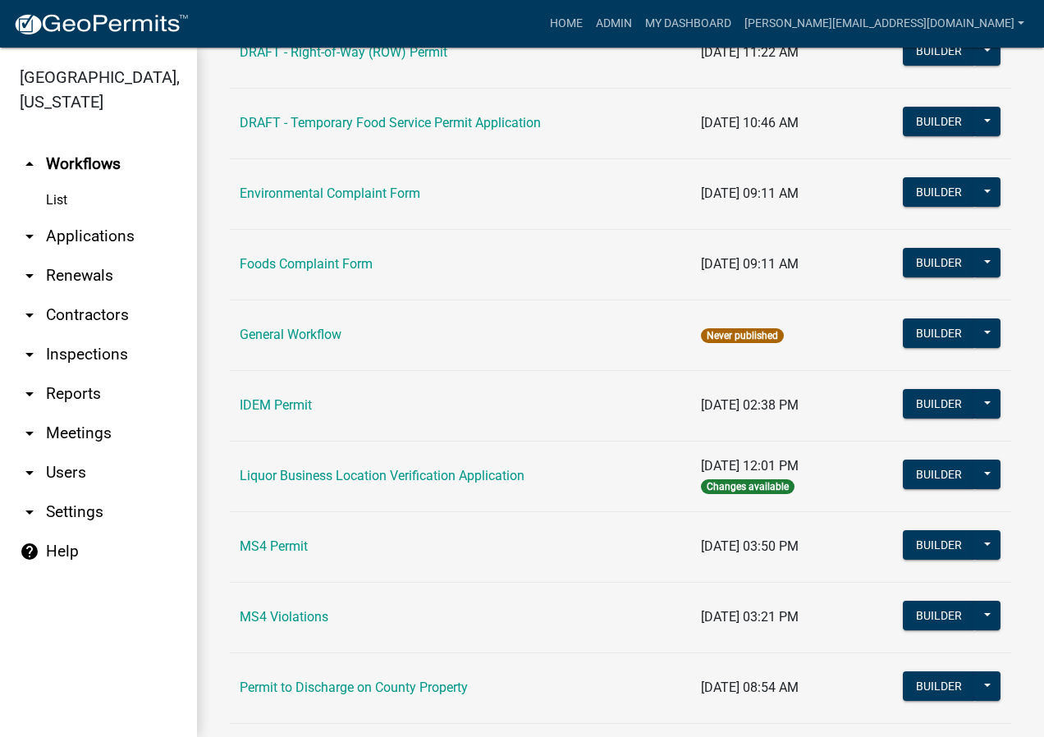
scroll to position [1149, 0]
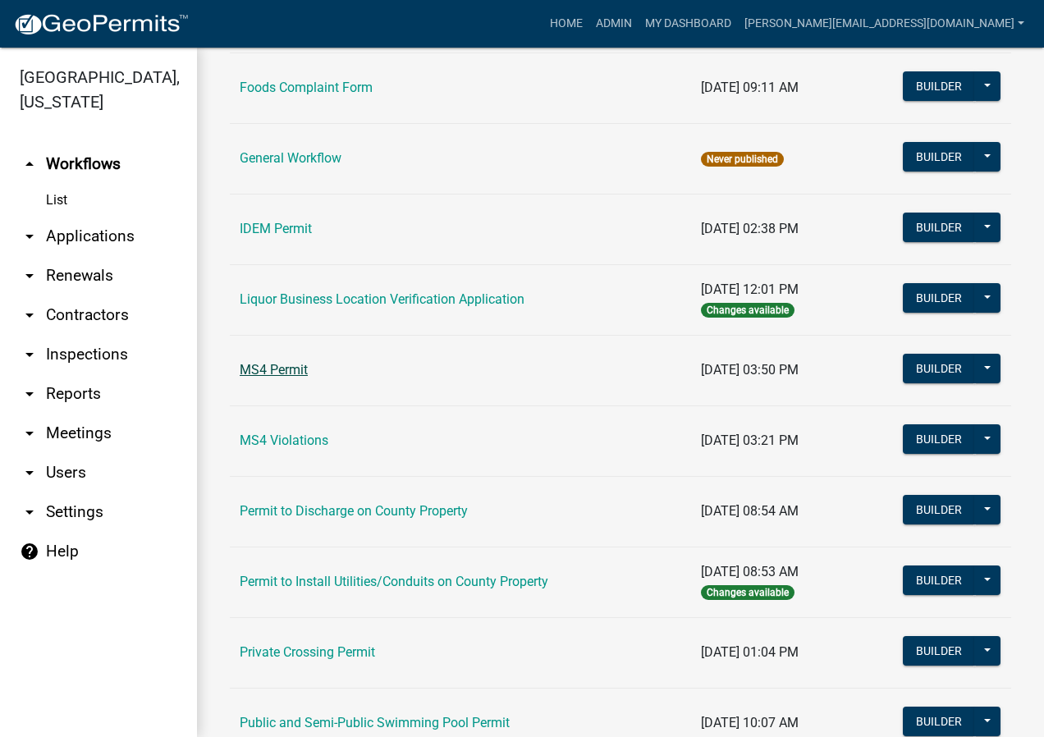
click at [294, 372] on link "MS4 Permit" at bounding box center [274, 370] width 68 height 16
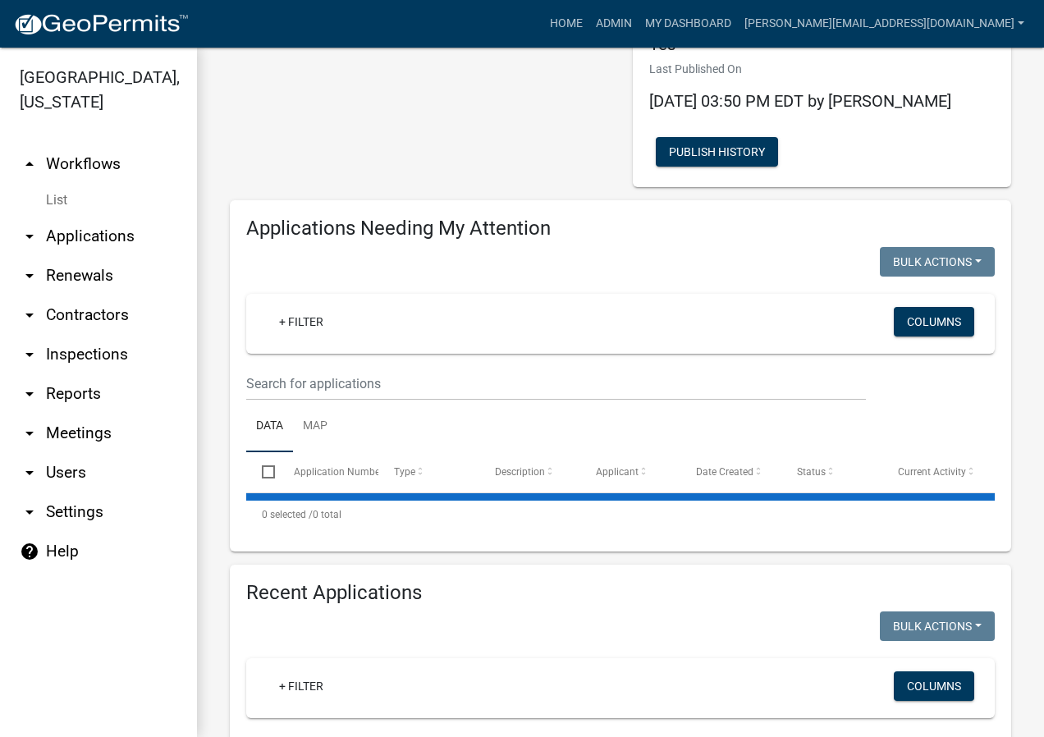
select select "2: 50"
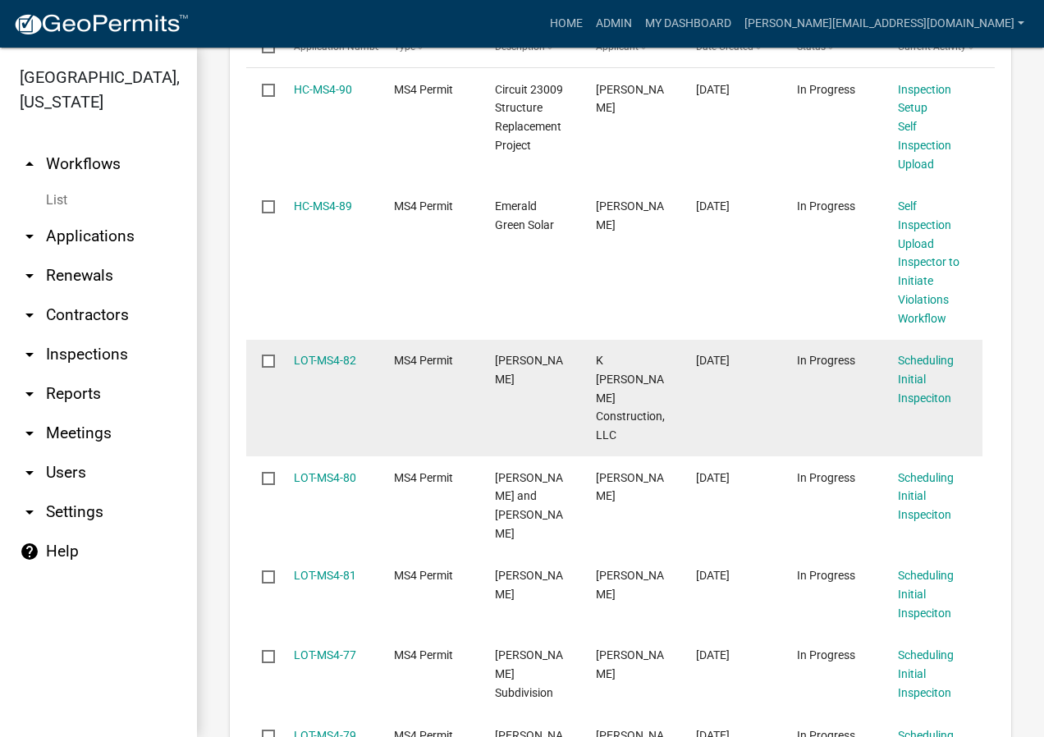
scroll to position [492, 0]
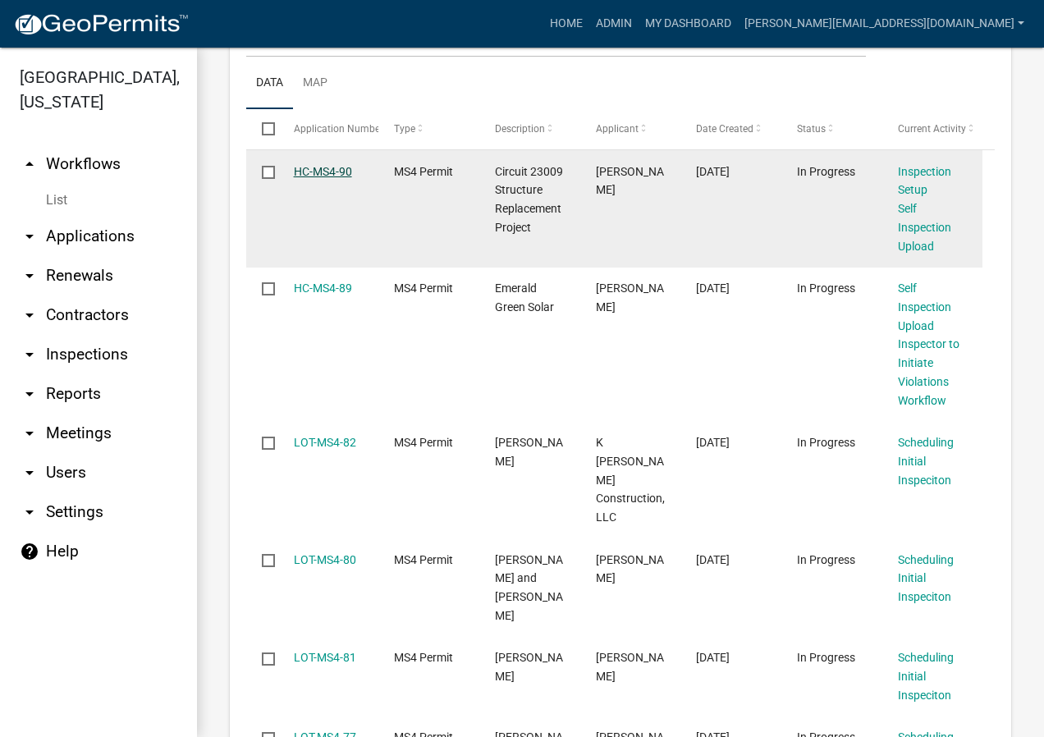
click at [327, 169] on link "HC-MS4-90" at bounding box center [323, 171] width 58 height 13
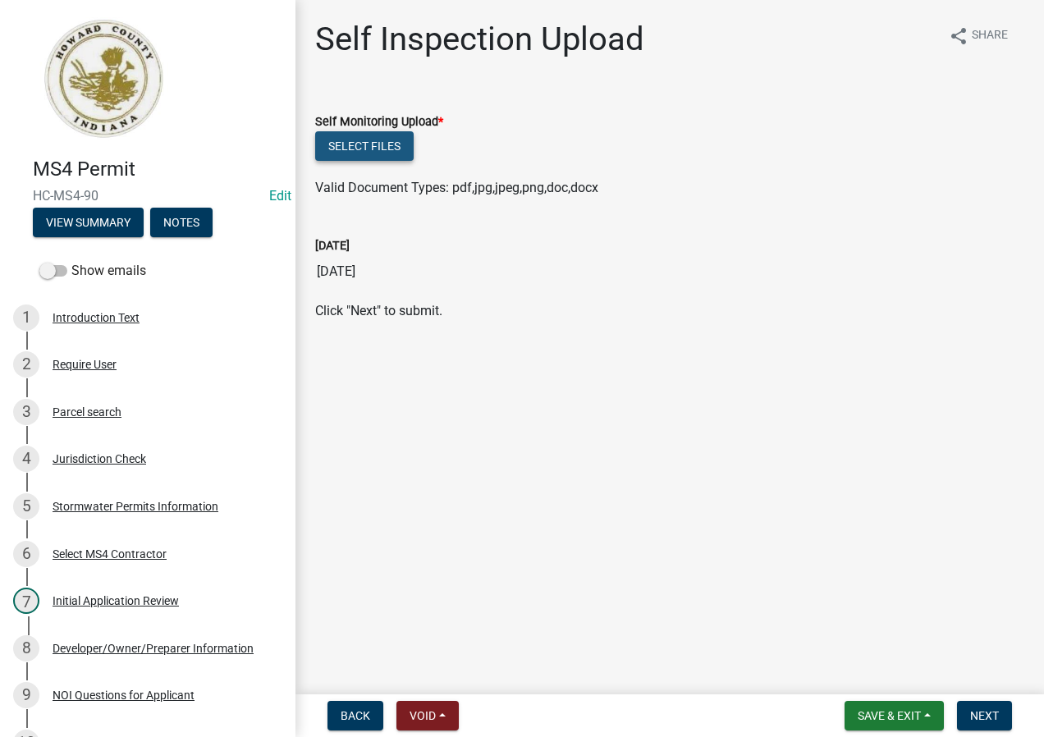
click at [368, 142] on button "Select files" at bounding box center [364, 146] width 98 height 30
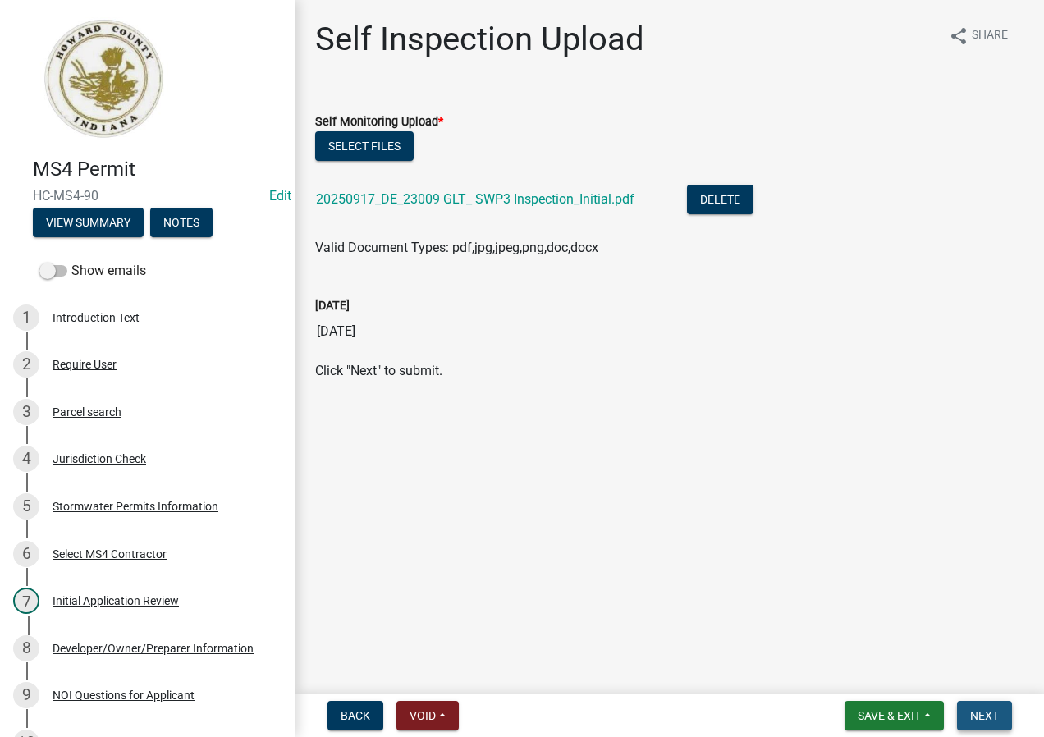
click at [986, 709] on span "Next" at bounding box center [984, 715] width 29 height 13
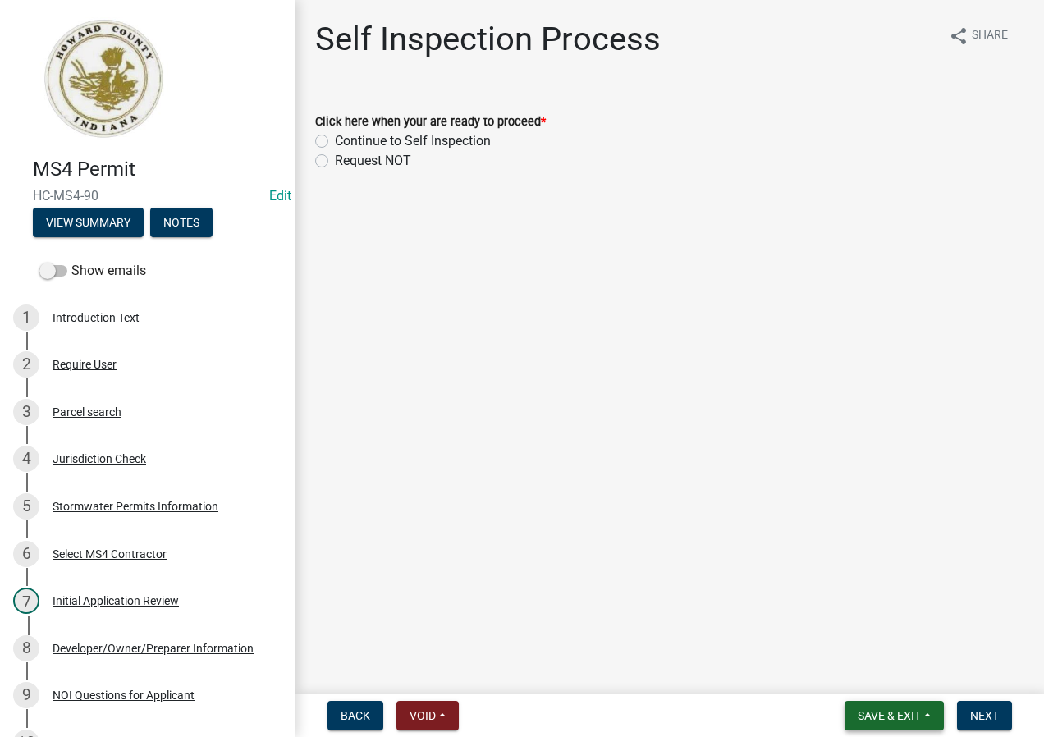
click at [930, 706] on button "Save & Exit" at bounding box center [893, 716] width 99 height 30
click at [889, 674] on button "Save & Exit" at bounding box center [877, 672] width 131 height 39
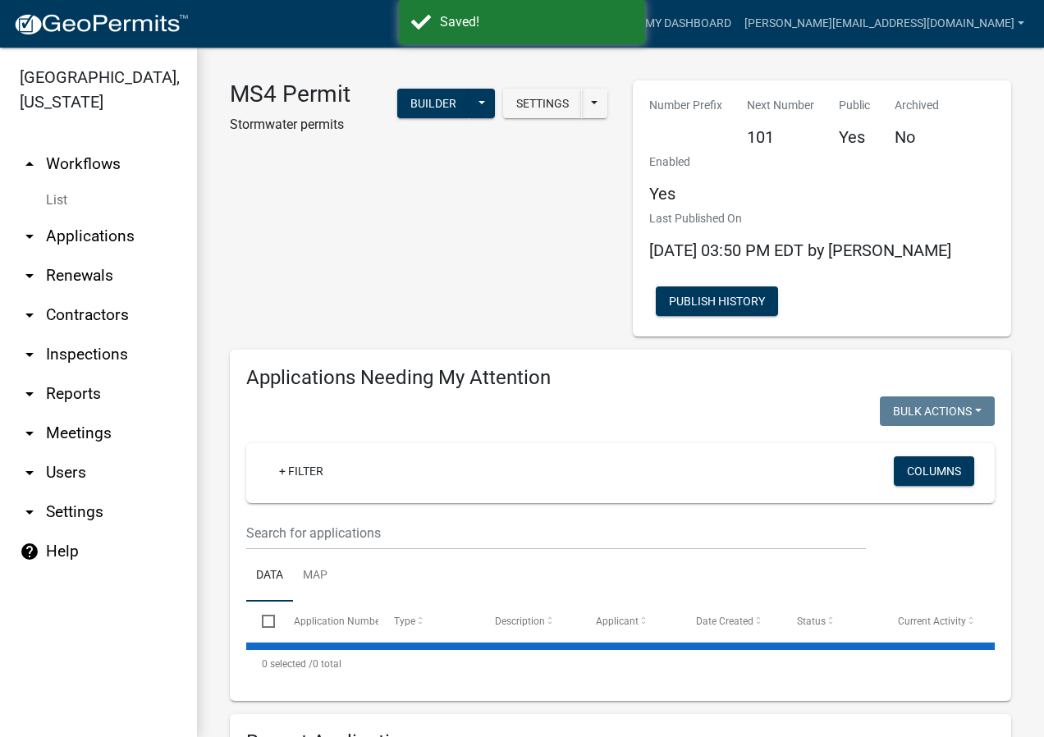
select select "2: 50"
